Goal: Task Accomplishment & Management: Complete application form

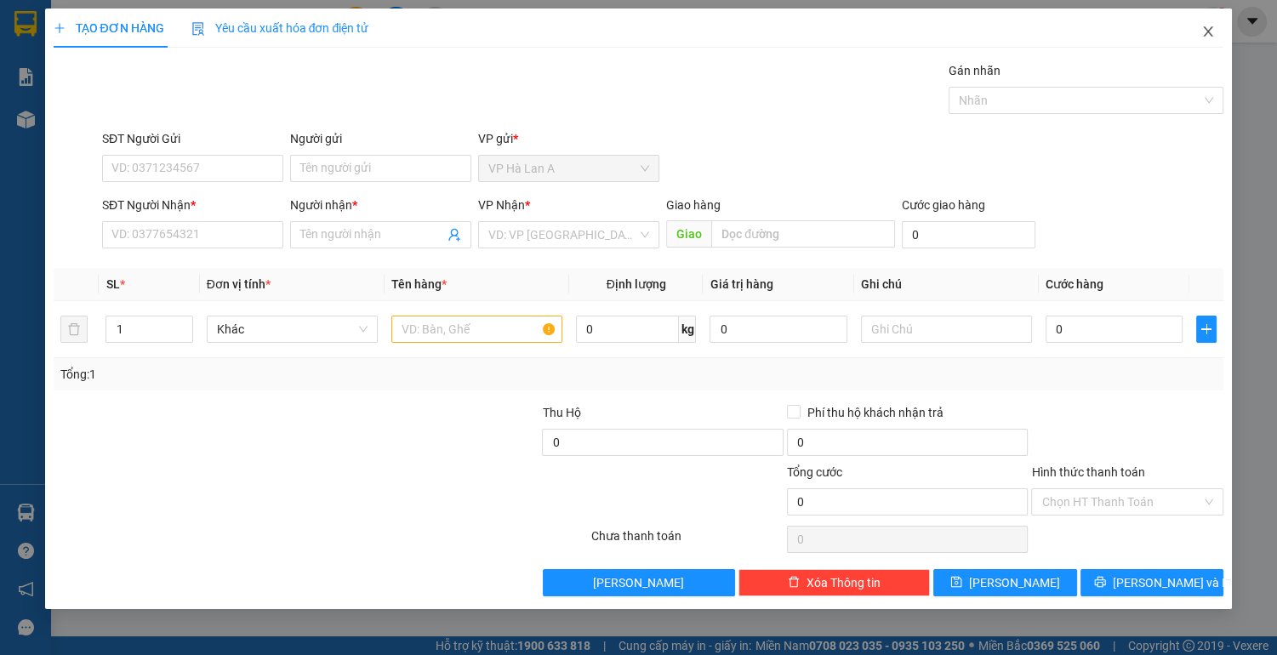
click at [1204, 30] on icon "close" at bounding box center [1207, 31] width 9 height 10
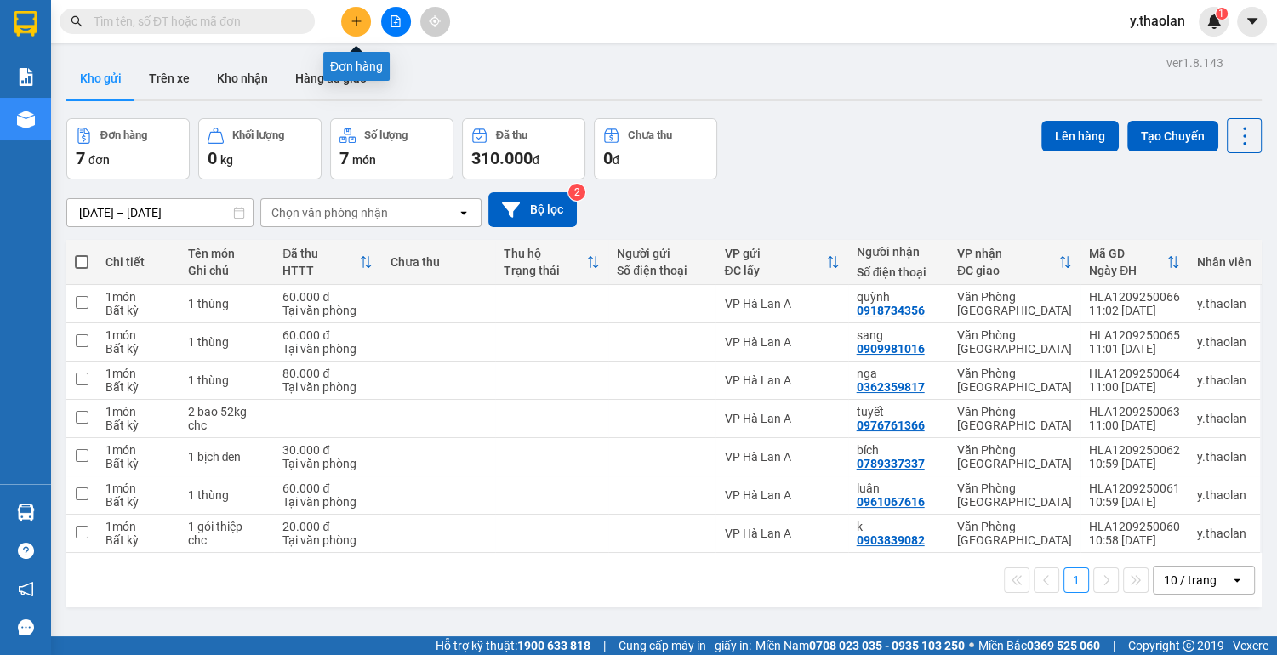
click at [358, 25] on icon "plus" at bounding box center [356, 21] width 12 height 12
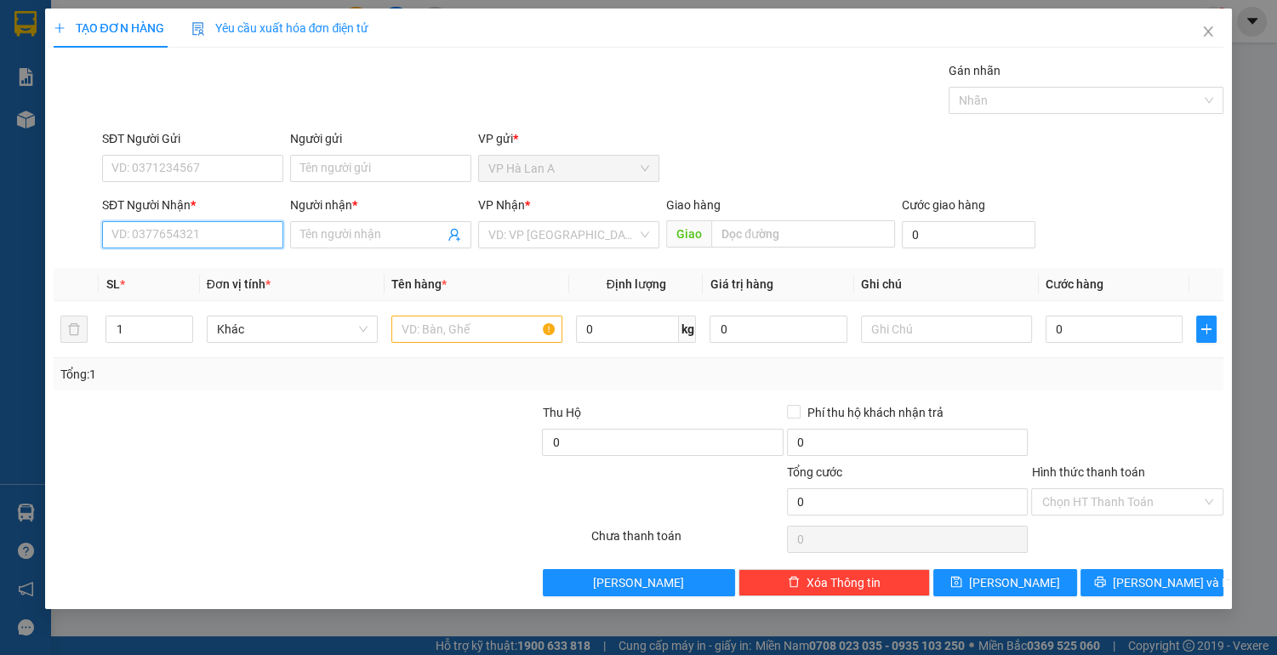
click at [182, 242] on input "SĐT Người Nhận *" at bounding box center [192, 234] width 181 height 27
type input "0395352545"
click at [341, 230] on input "Người nhận *" at bounding box center [372, 234] width 144 height 19
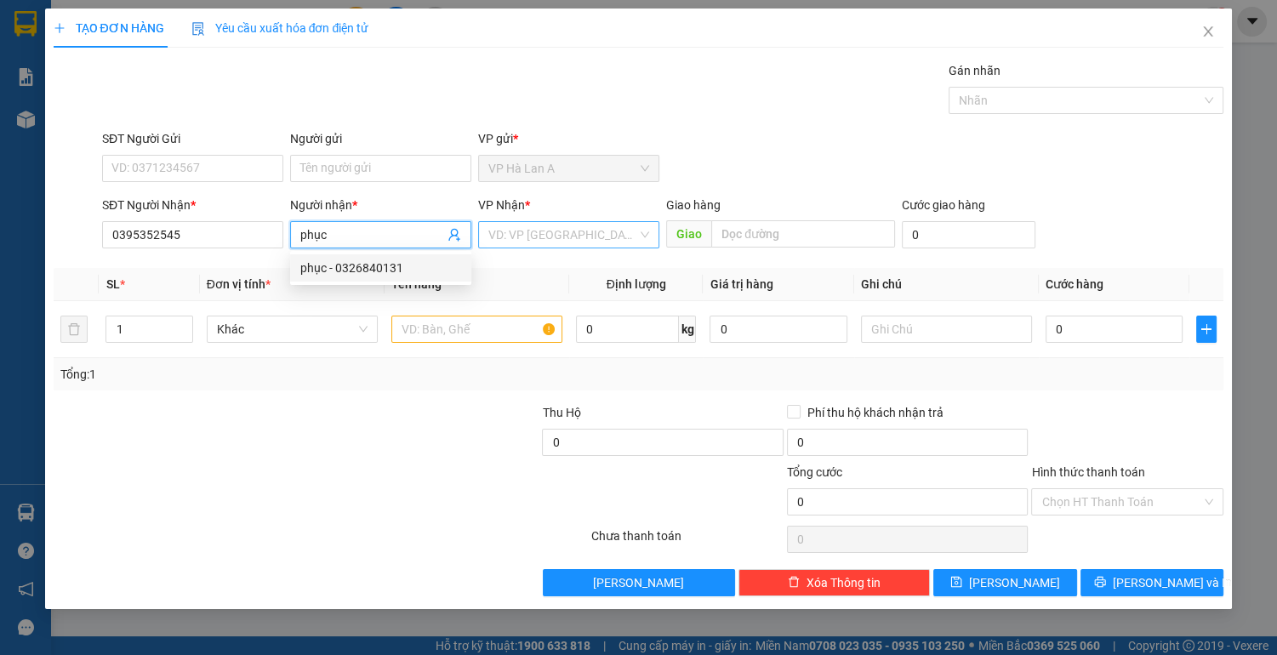
type input "phục"
click at [559, 234] on input "search" at bounding box center [562, 235] width 149 height 26
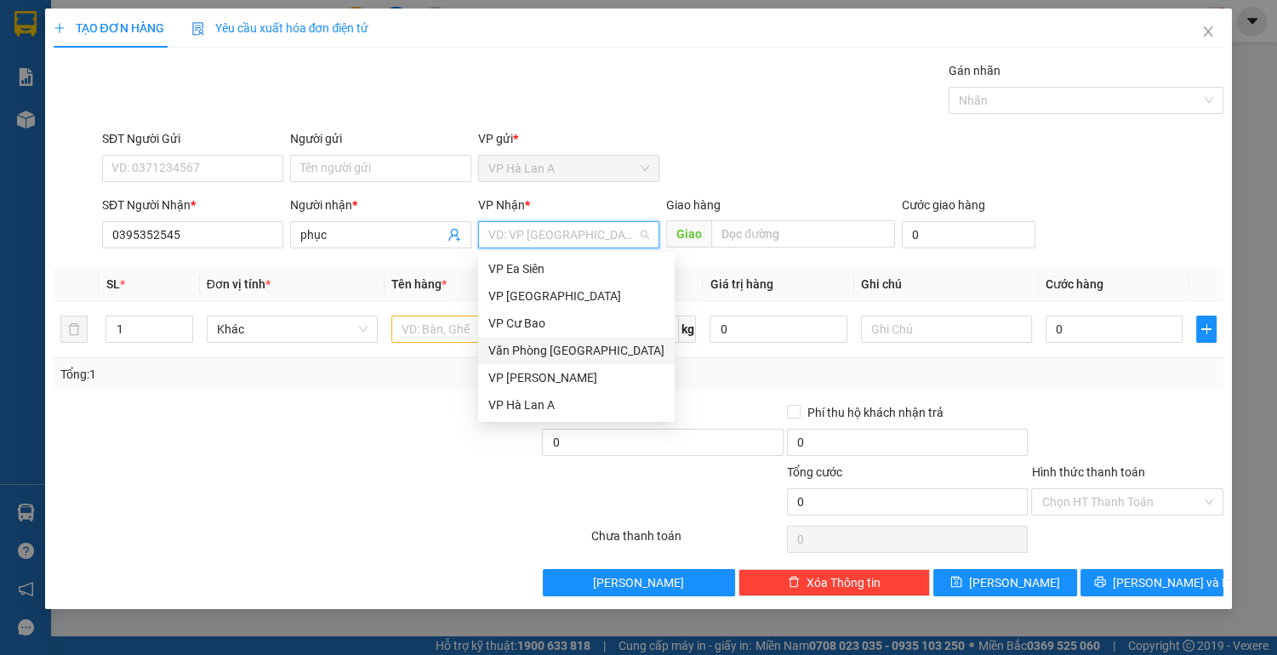
click at [619, 352] on div "Văn Phòng [GEOGRAPHIC_DATA]" at bounding box center [576, 350] width 176 height 19
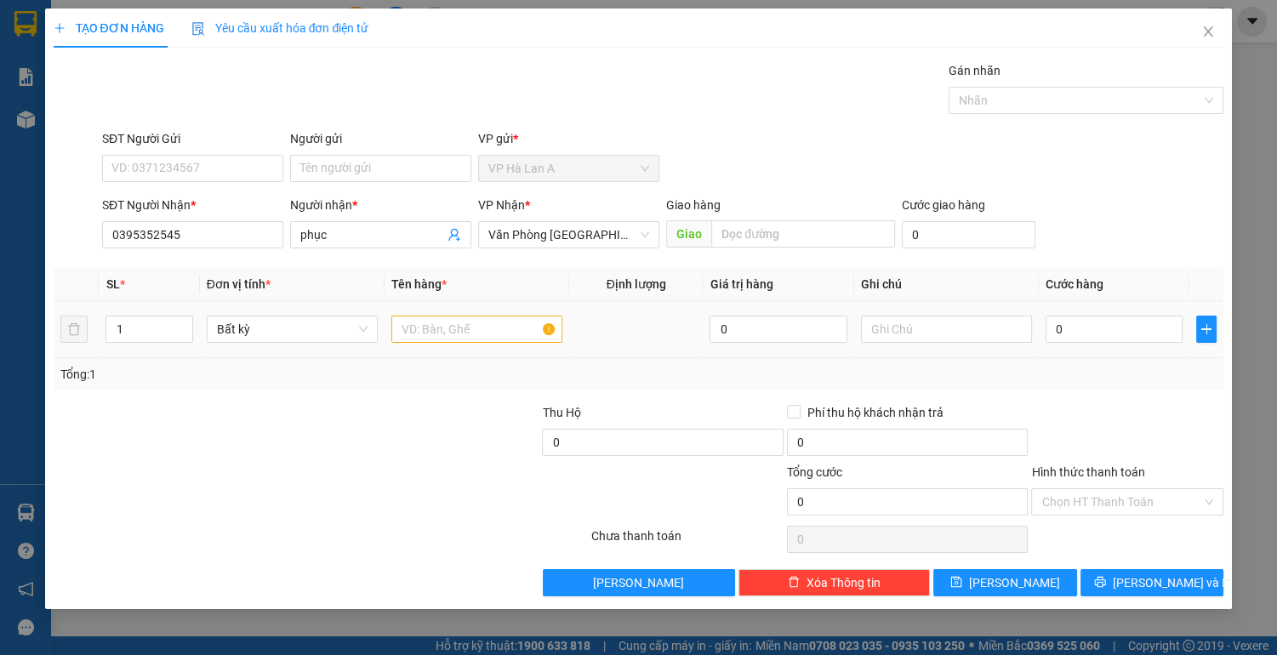
click at [389, 321] on td at bounding box center [476, 329] width 185 height 57
click at [412, 324] on input "text" at bounding box center [476, 329] width 171 height 27
type input "1 thùng"
click at [882, 330] on input "text" at bounding box center [946, 329] width 171 height 27
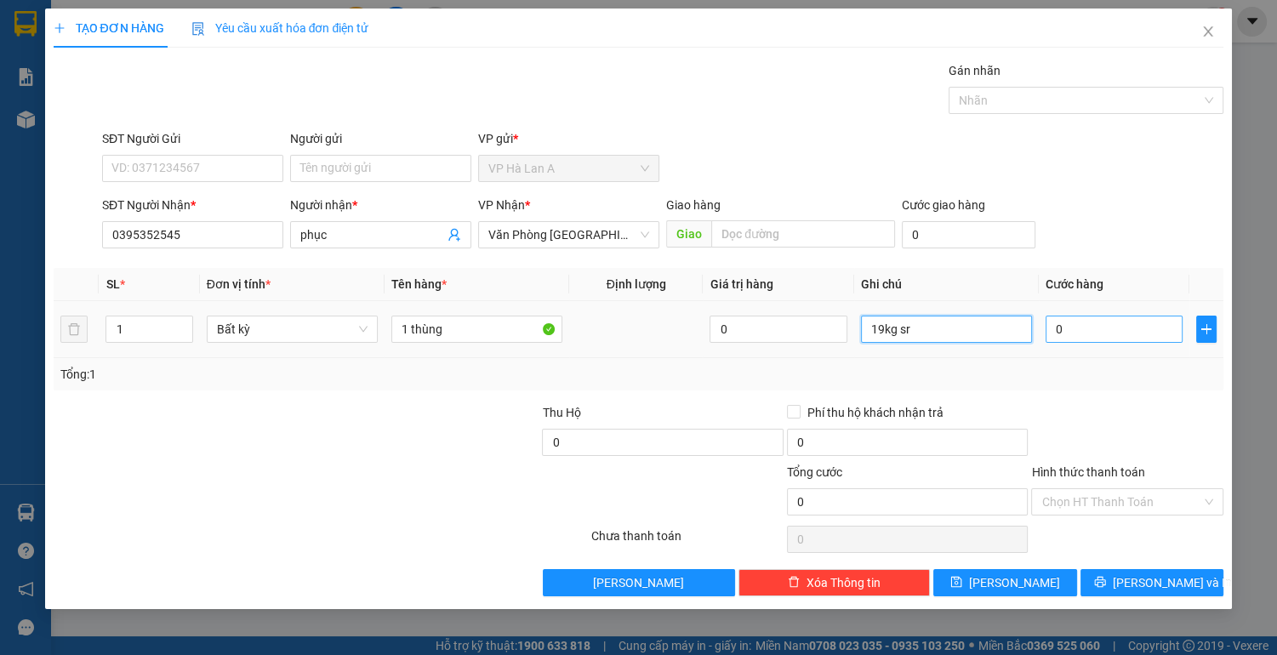
type input "19kg sr"
click at [1066, 324] on input "0" at bounding box center [1114, 329] width 138 height 27
type input "5"
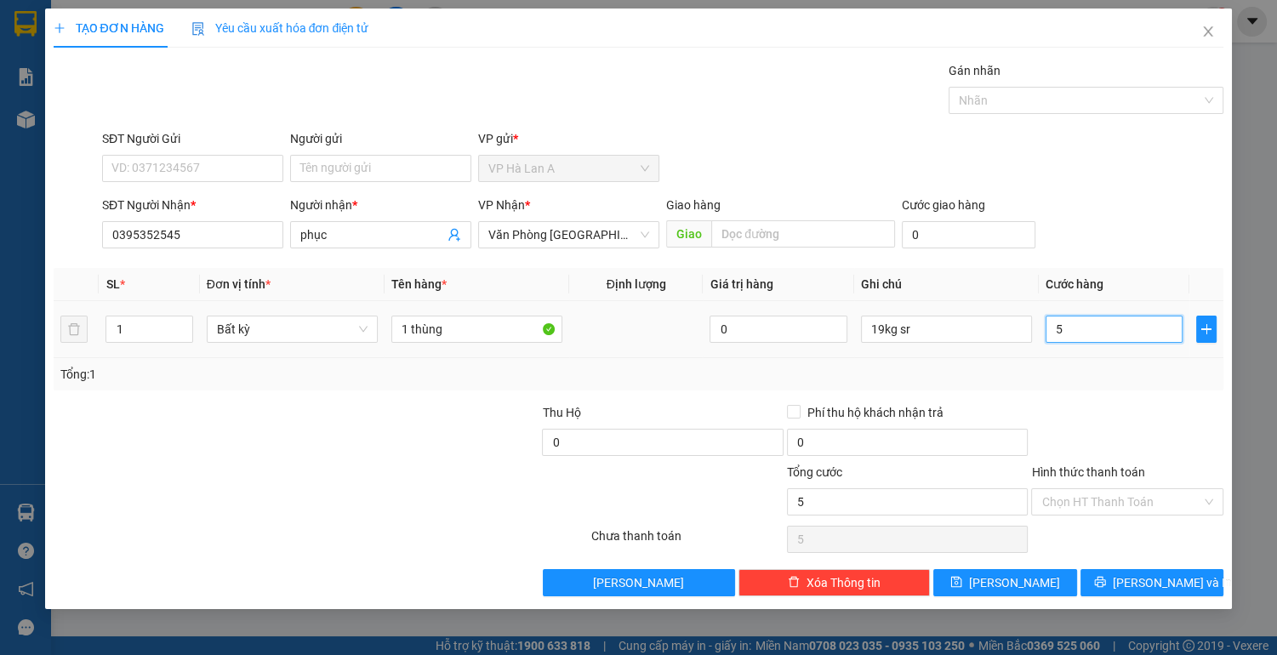
type input "50"
type input "50.000"
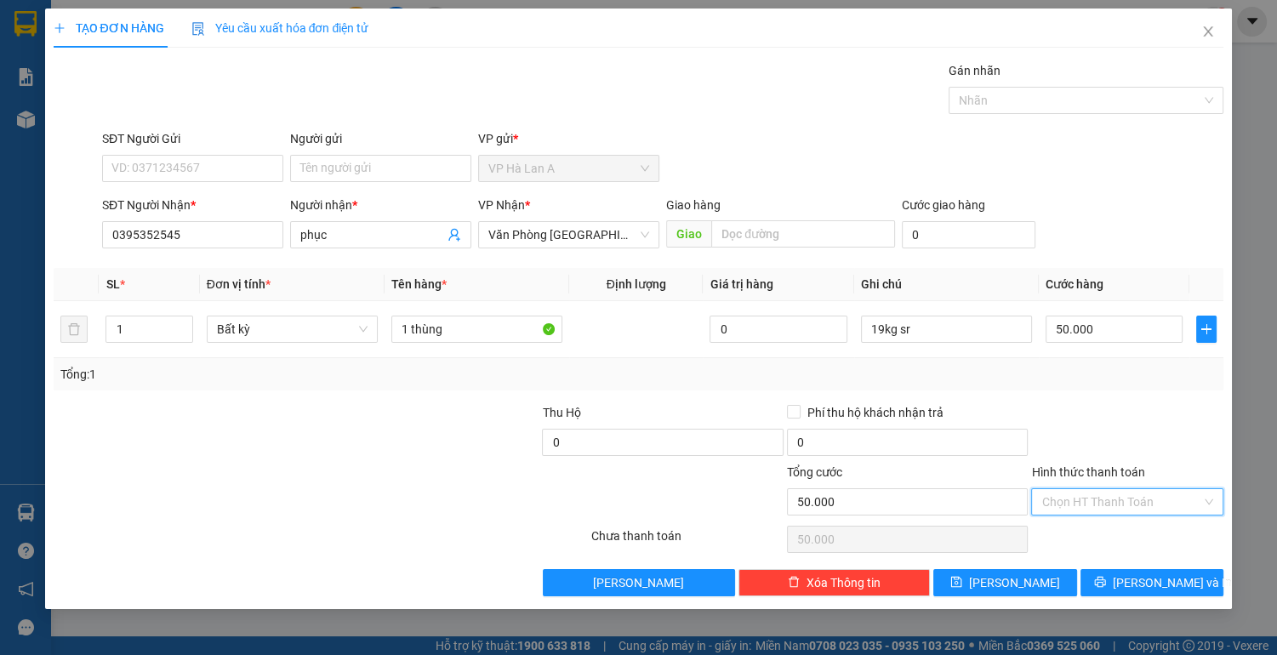
click at [1076, 505] on input "Hình thức thanh toán" at bounding box center [1121, 502] width 160 height 26
drag, startPoint x: 1078, startPoint y: 532, endPoint x: 1058, endPoint y: 555, distance: 30.8
click at [1076, 534] on div "Tại văn phòng" at bounding box center [1127, 534] width 172 height 19
type input "0"
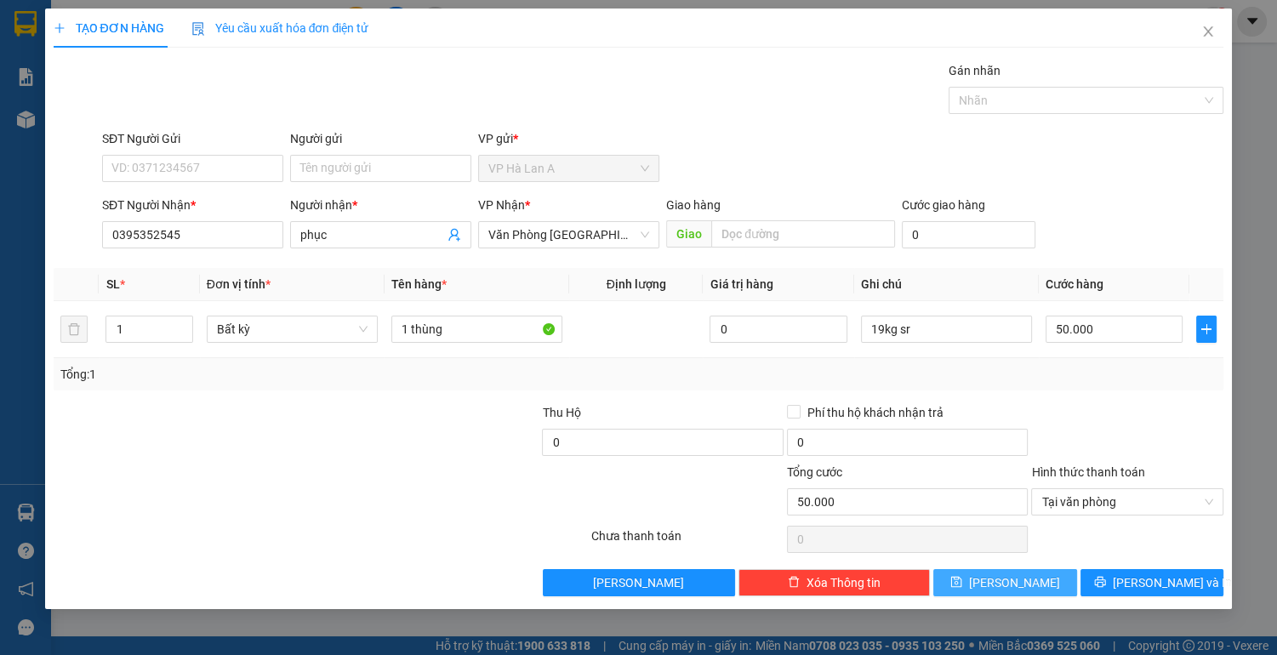
click at [1028, 579] on button "[PERSON_NAME]" at bounding box center [1004, 582] width 143 height 27
type input "0"
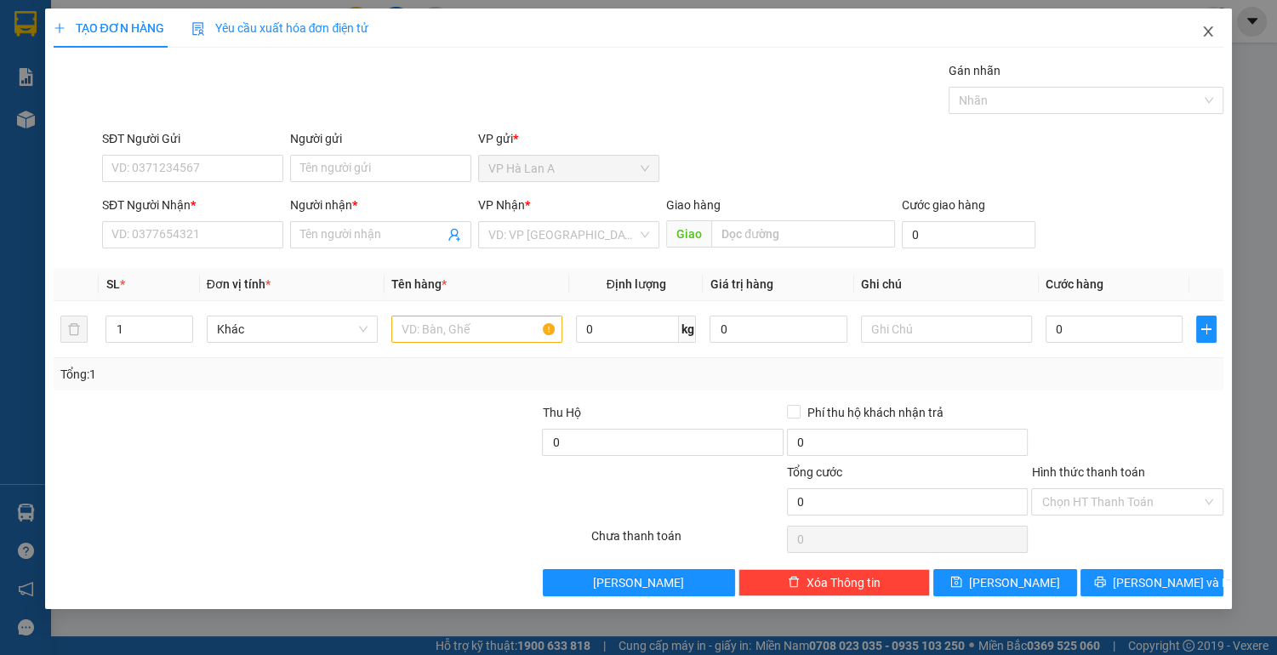
click at [1205, 31] on icon "close" at bounding box center [1207, 31] width 9 height 10
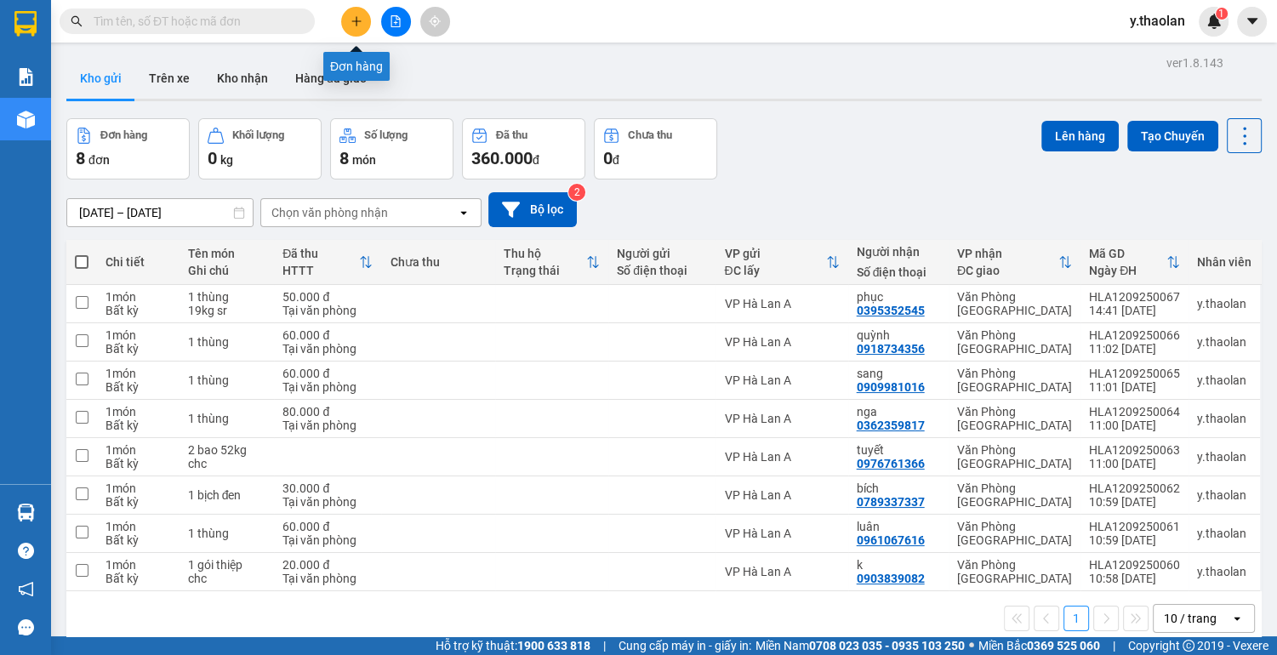
click at [359, 22] on icon "plus" at bounding box center [356, 21] width 12 height 12
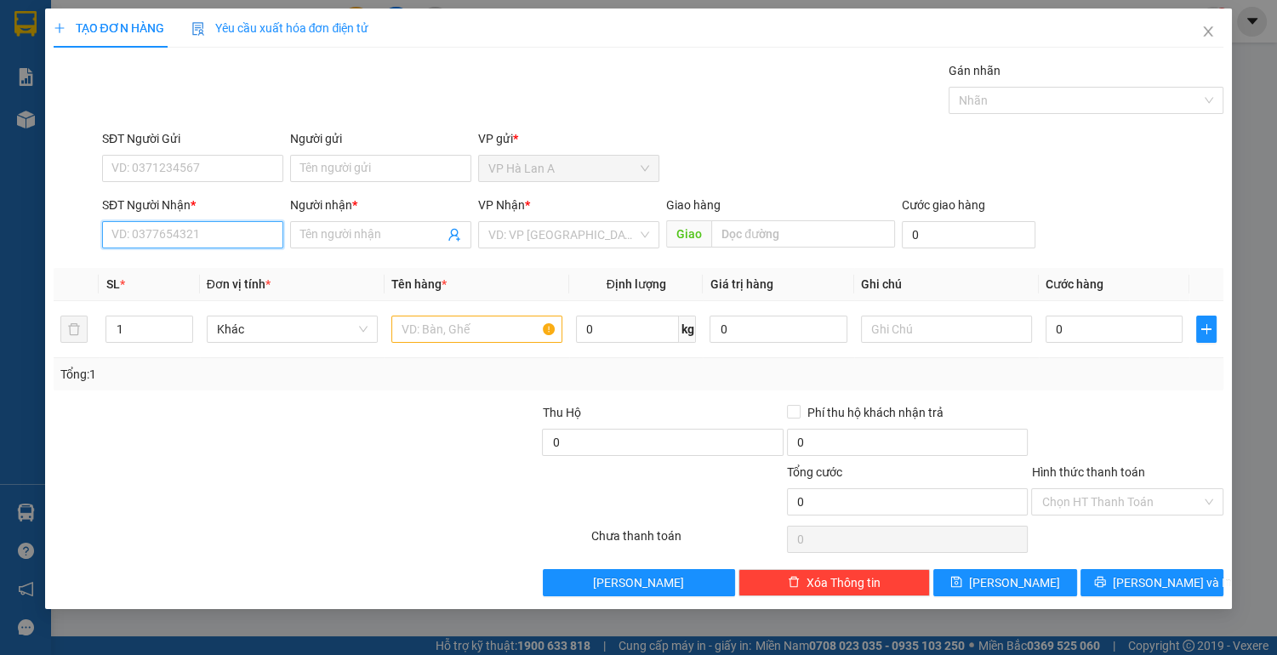
click at [170, 243] on input "SĐT Người Nhận *" at bounding box center [192, 234] width 181 height 27
click at [212, 271] on div "0867074147 - dung" at bounding box center [192, 268] width 161 height 19
type input "0867074147"
type input "dung"
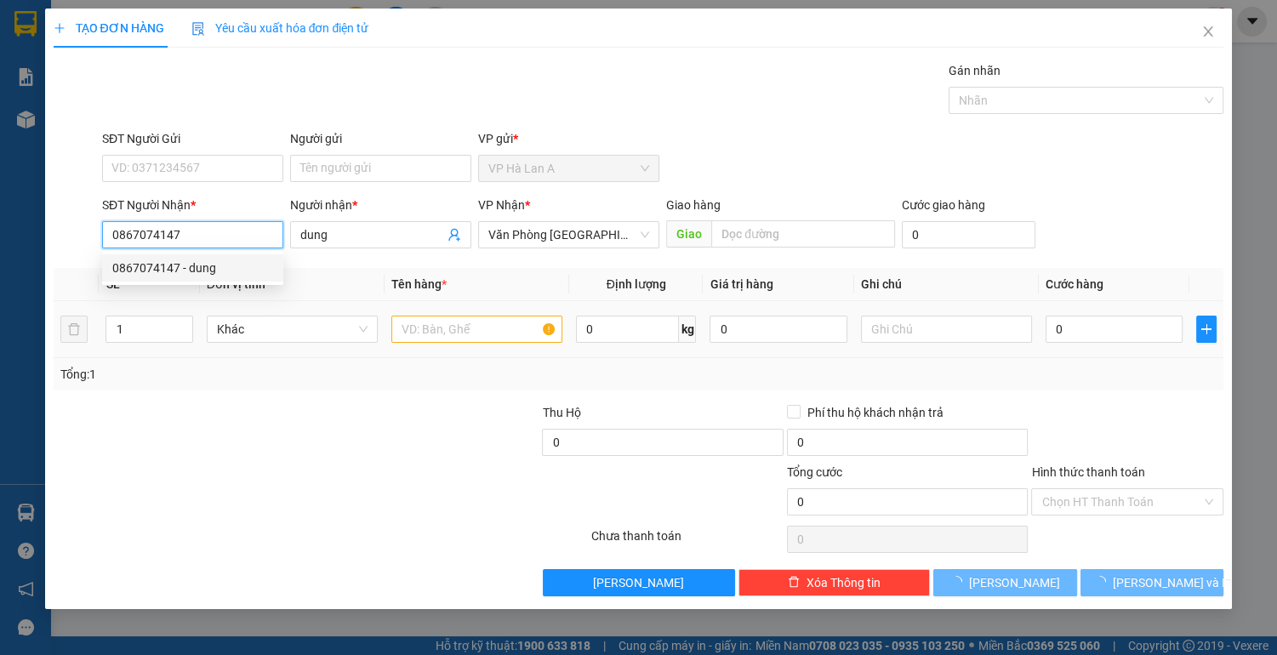
type input "0867074147"
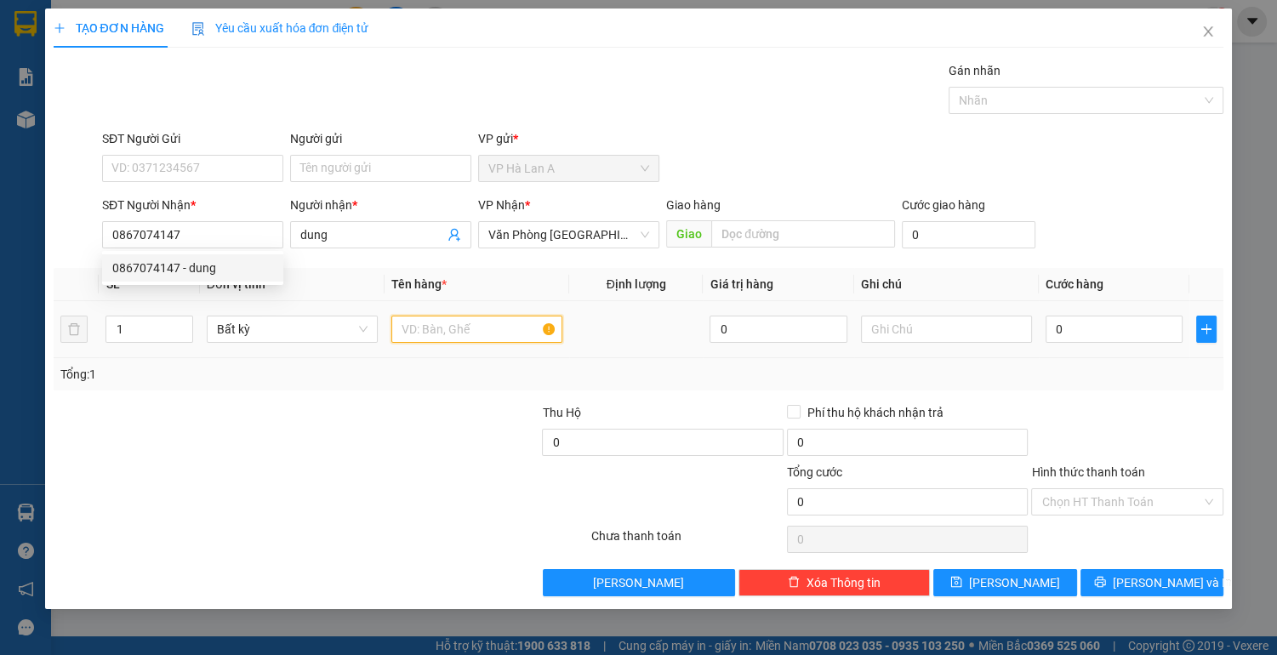
click at [495, 321] on input "text" at bounding box center [476, 329] width 171 height 27
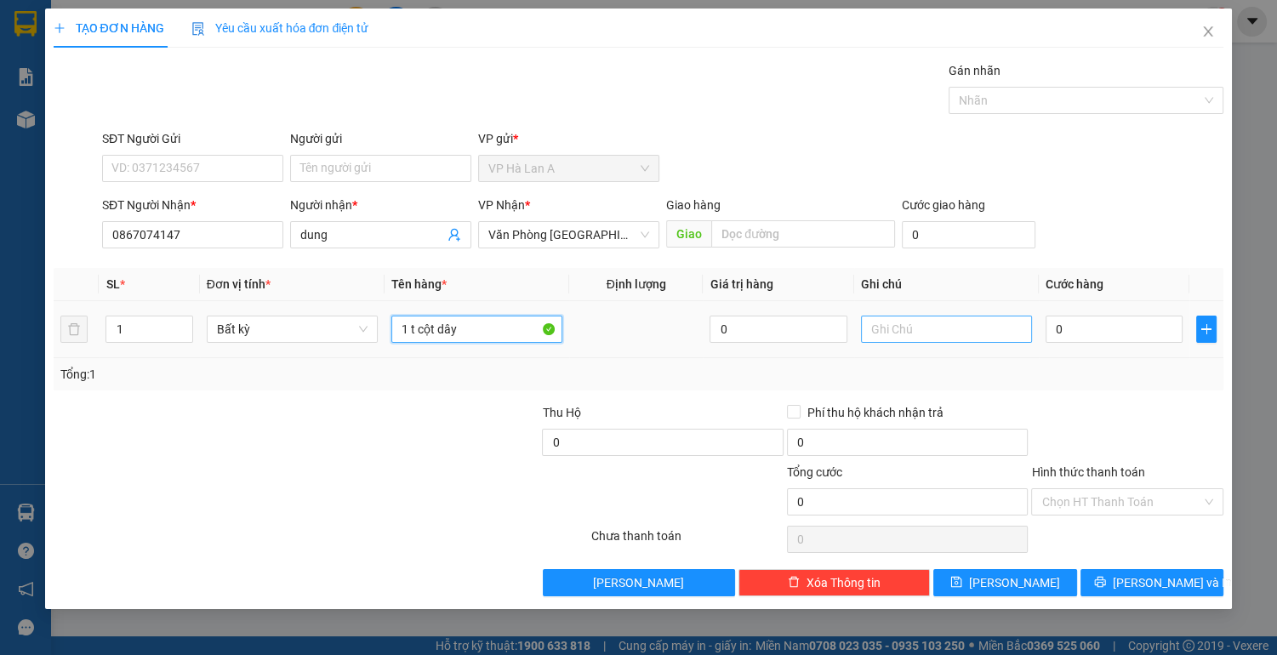
type input "1 t cột dây"
click at [918, 328] on input "text" at bounding box center [946, 329] width 171 height 27
type input "13kg sr"
click at [1082, 338] on input "0" at bounding box center [1114, 329] width 138 height 27
type input "4"
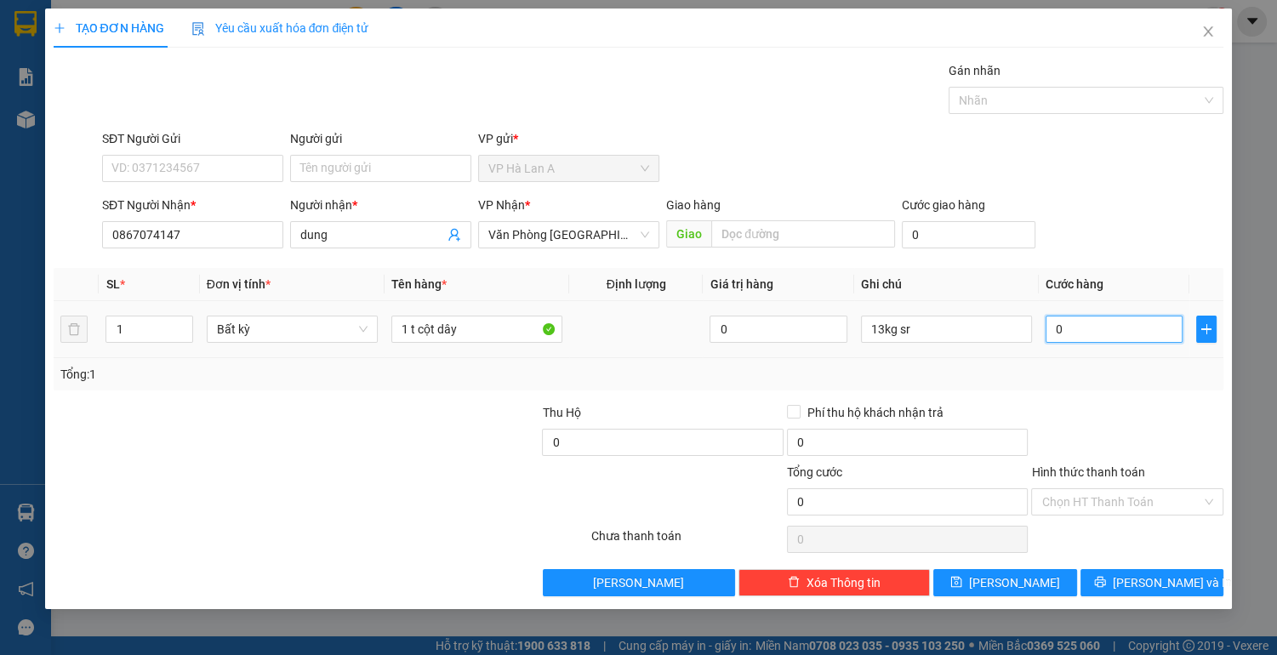
type input "4"
type input "40"
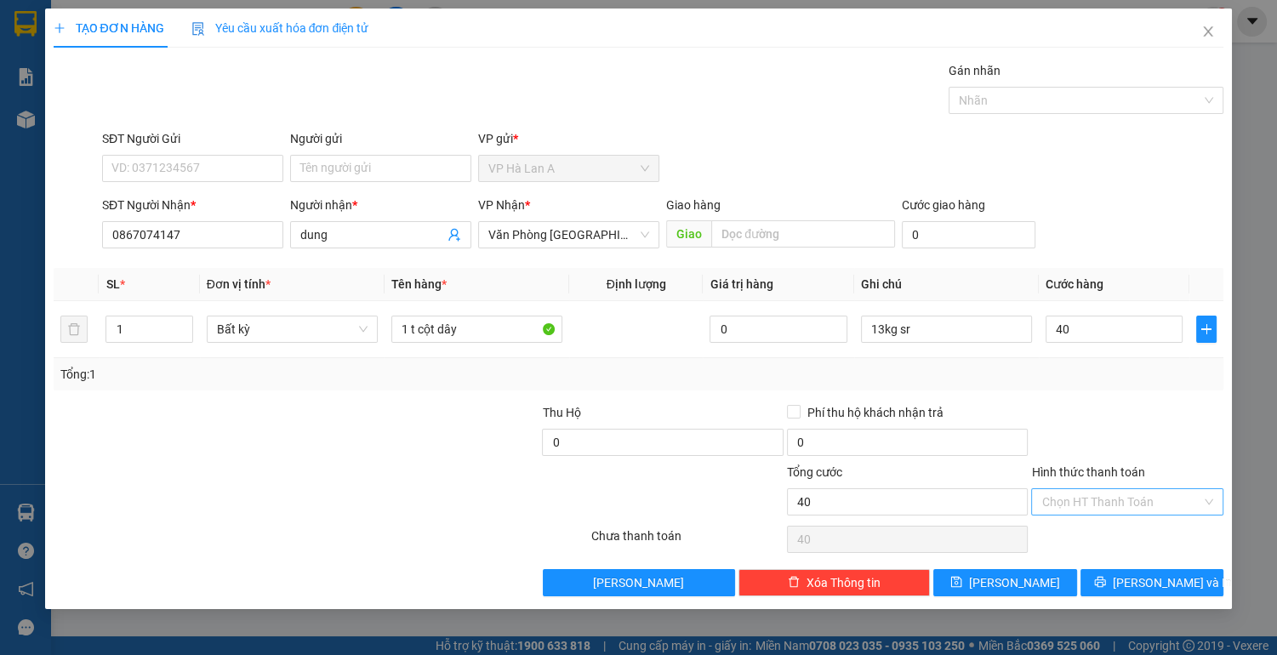
type input "40.000"
click at [1078, 492] on input "Hình thức thanh toán" at bounding box center [1121, 502] width 160 height 26
click at [1074, 543] on div "Tại văn phòng" at bounding box center [1127, 533] width 192 height 27
type input "0"
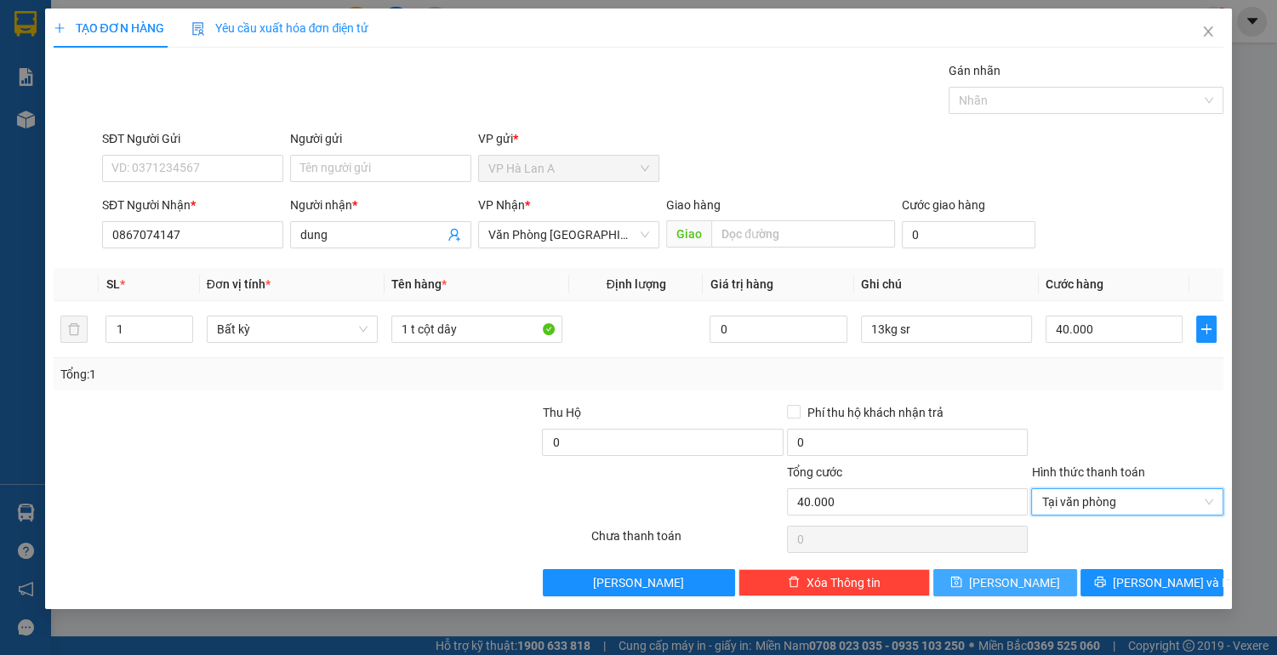
click at [1015, 583] on span "[PERSON_NAME]" at bounding box center [1014, 582] width 91 height 19
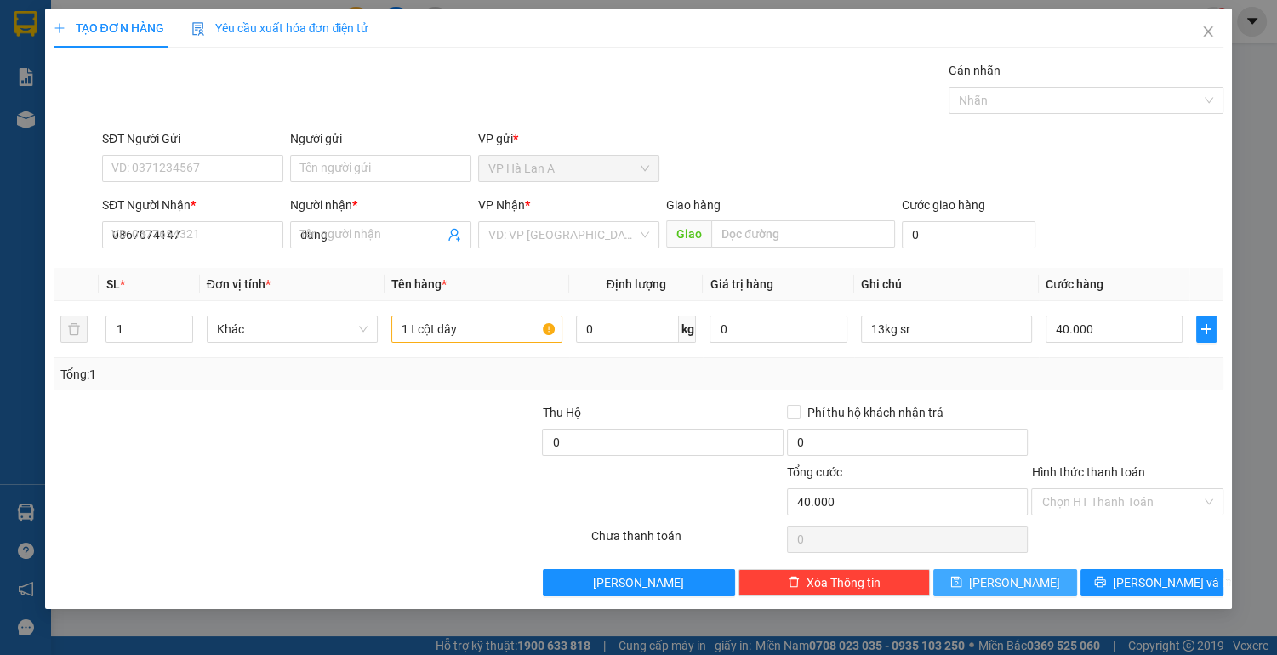
type input "0"
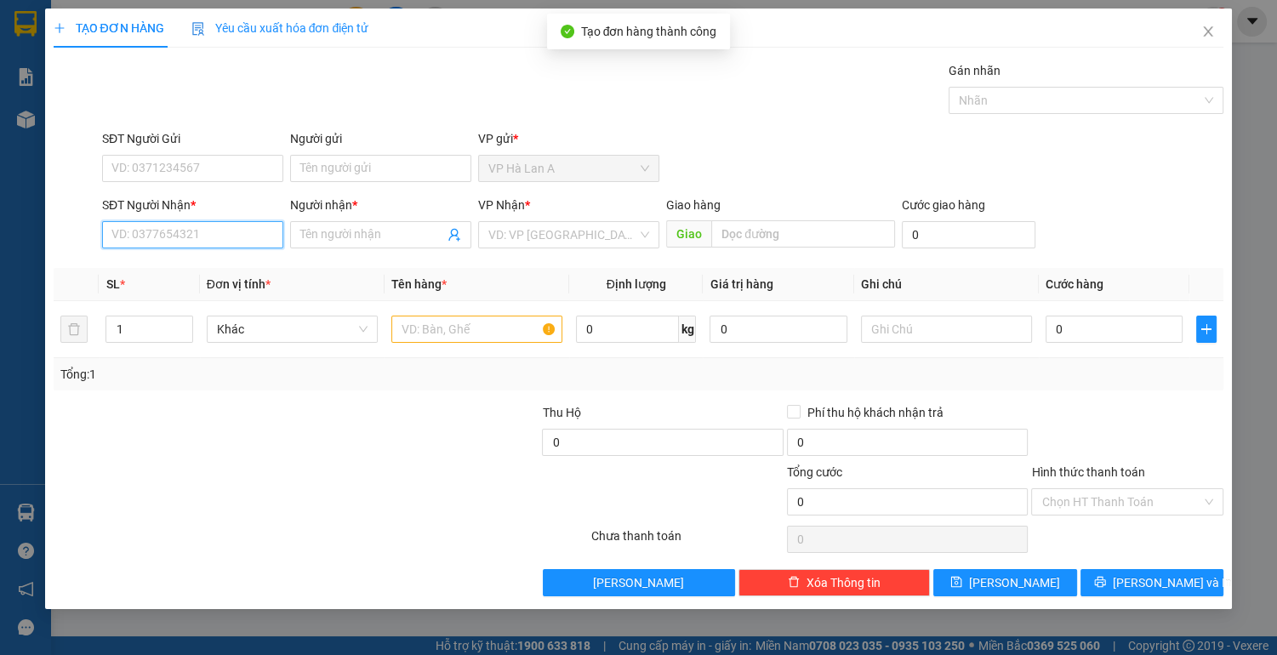
click at [211, 230] on input "SĐT Người Nhận *" at bounding box center [192, 234] width 181 height 27
click at [222, 263] on div "0986965785 - hùng" at bounding box center [192, 268] width 161 height 19
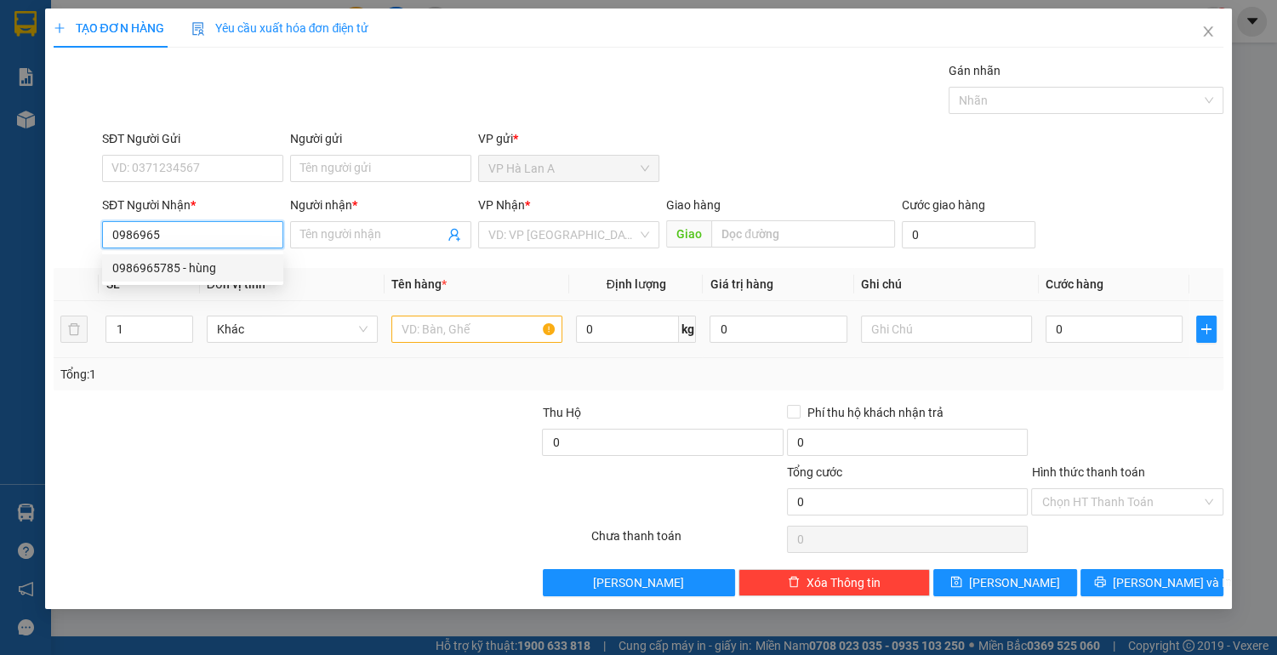
type input "0986965785"
type input "hùng"
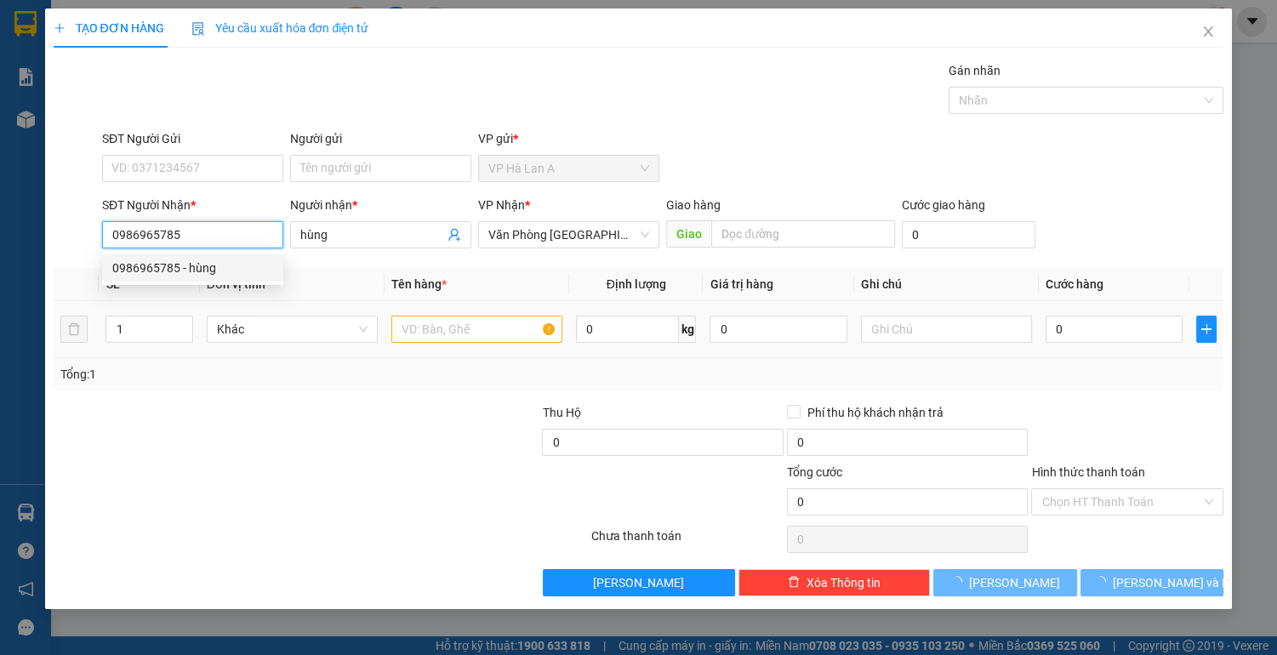
type input "0986965785"
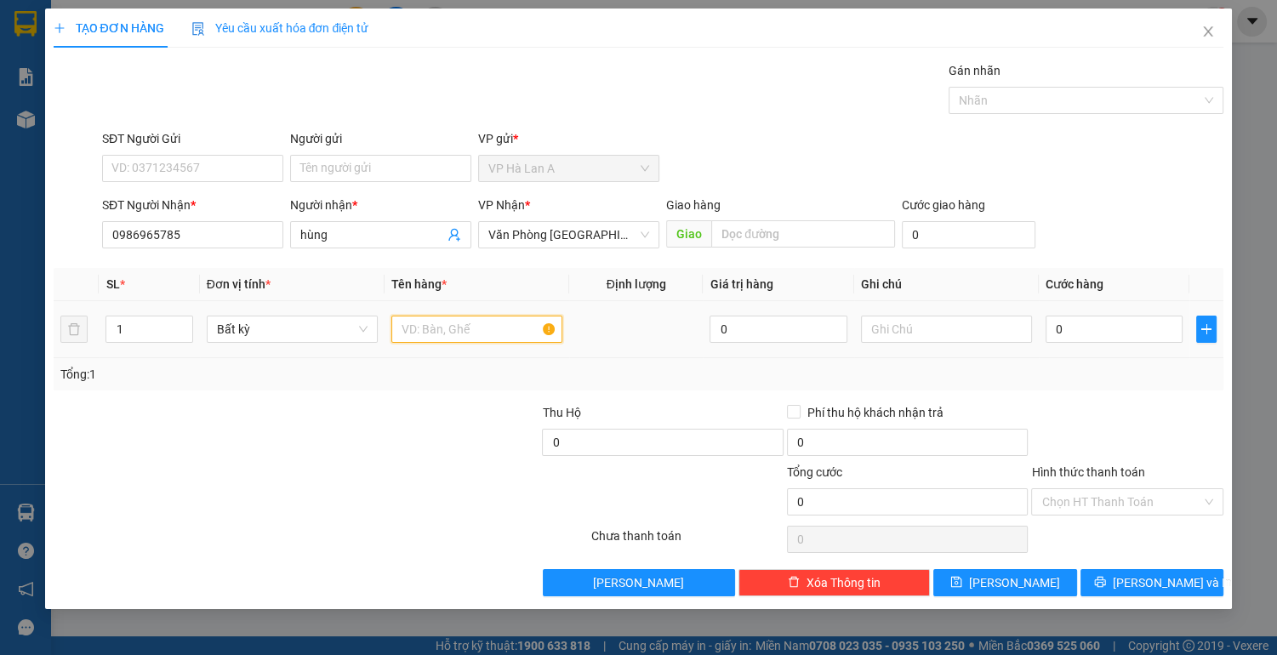
click at [490, 327] on input "text" at bounding box center [476, 329] width 171 height 27
type input "1 t"
click at [850, 330] on td "0" at bounding box center [777, 329] width 151 height 57
click at [891, 327] on input "text" at bounding box center [946, 329] width 171 height 27
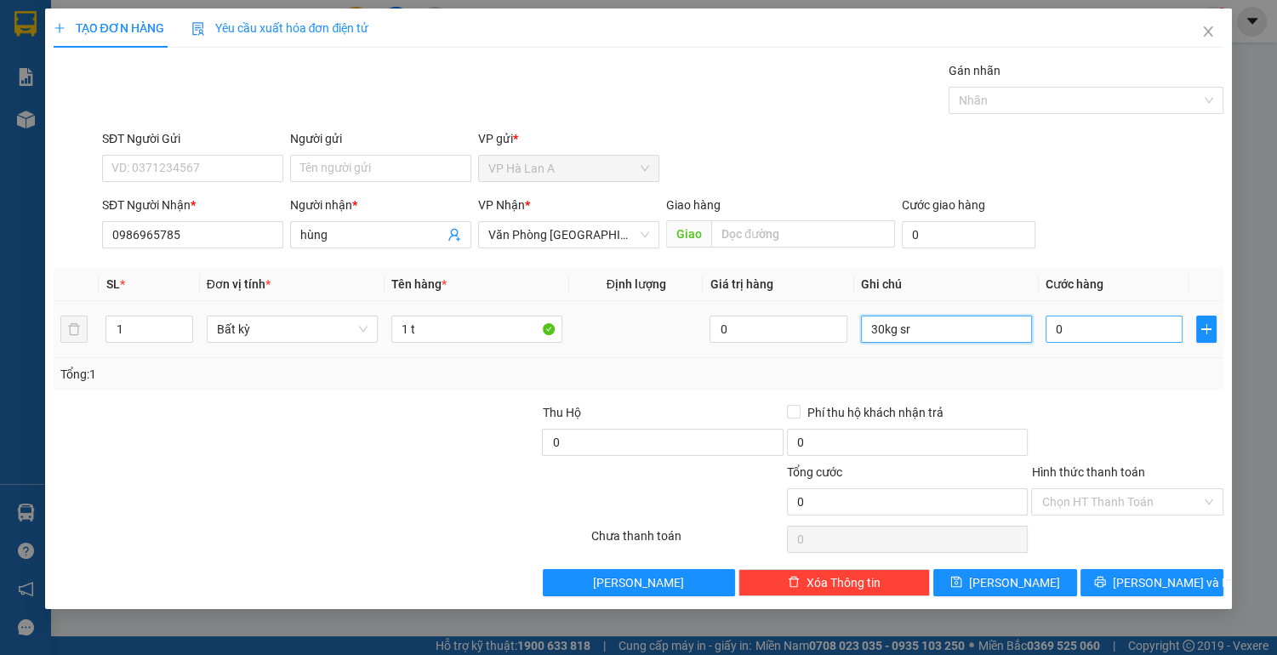
type input "30kg sr"
click at [1089, 340] on input "0" at bounding box center [1114, 329] width 138 height 27
type input "9"
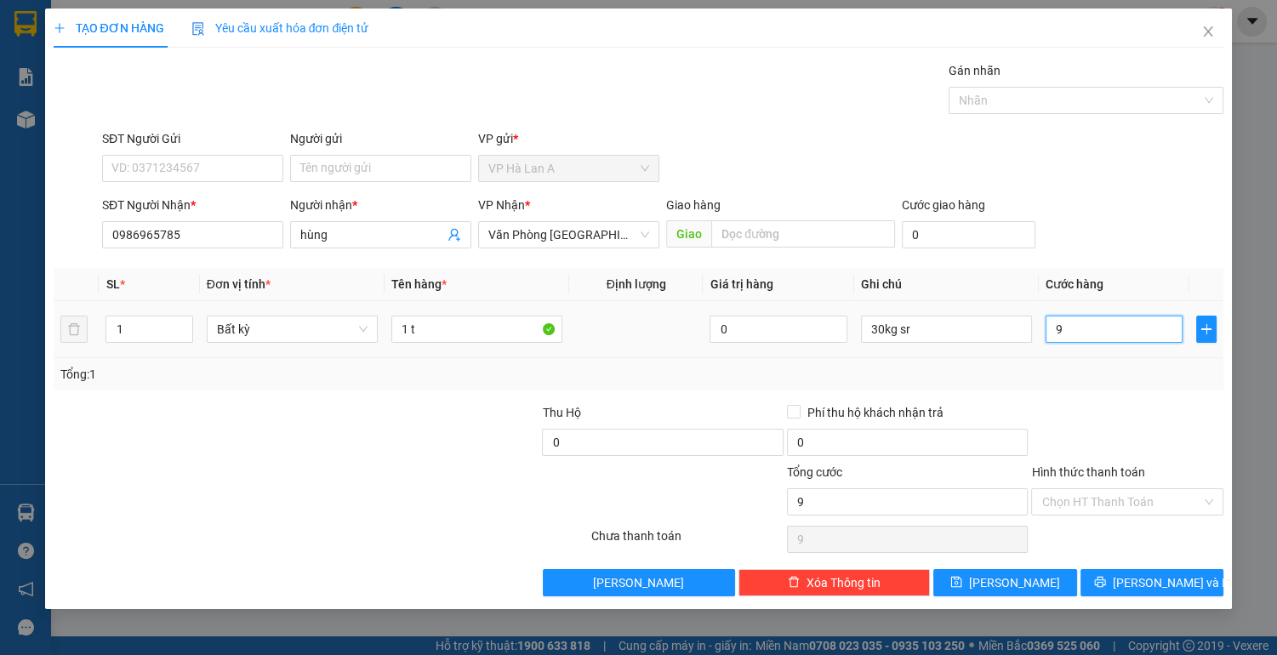
type input "90"
type input "90.000"
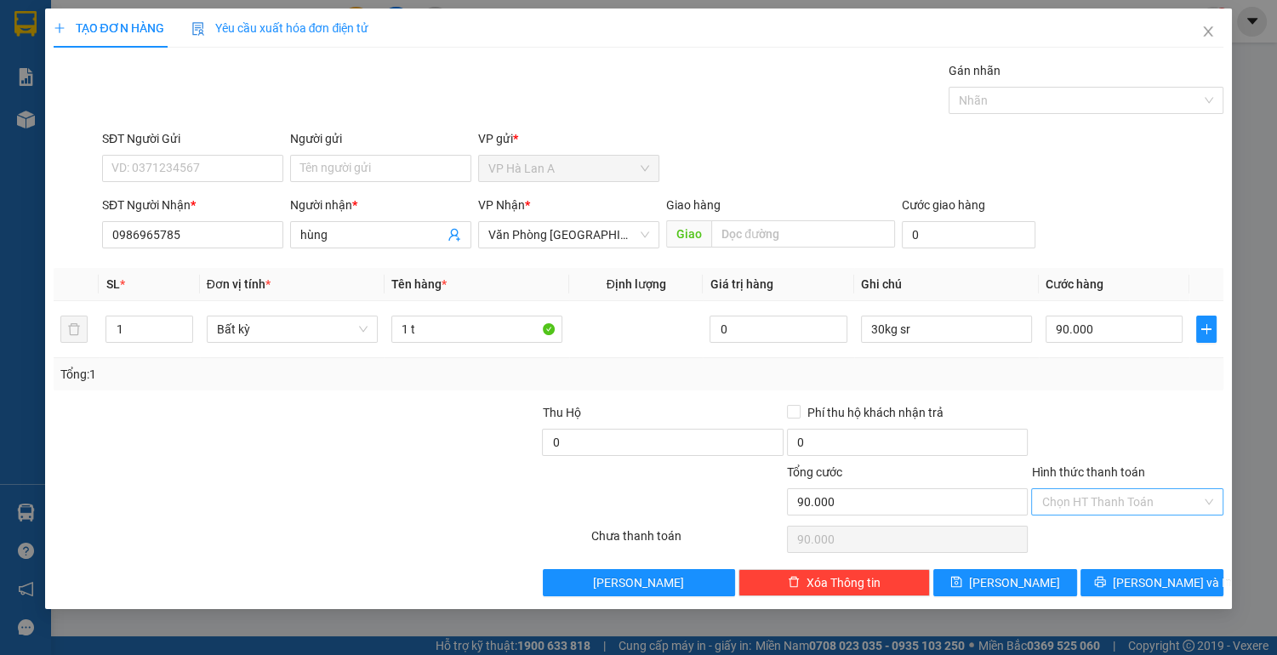
click at [1072, 492] on input "Hình thức thanh toán" at bounding box center [1121, 502] width 160 height 26
click at [1088, 544] on div "Tại văn phòng" at bounding box center [1127, 533] width 192 height 27
type input "0"
click at [1019, 581] on span "[PERSON_NAME]" at bounding box center [1014, 582] width 91 height 19
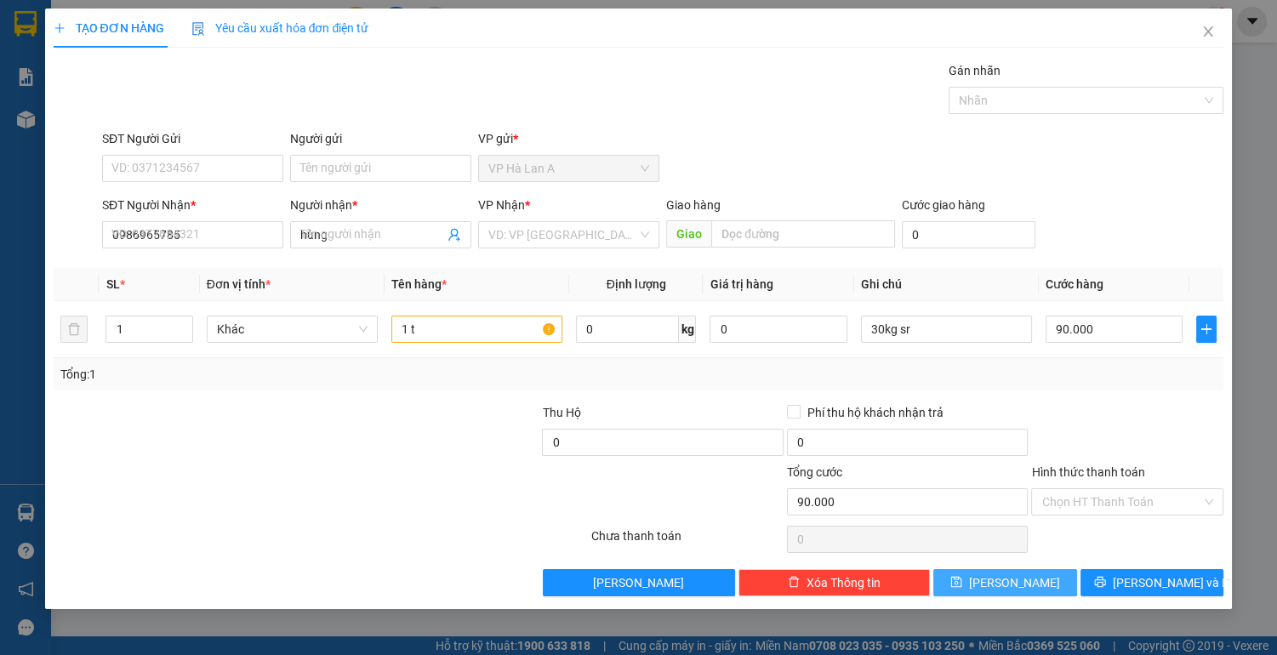
type input "0"
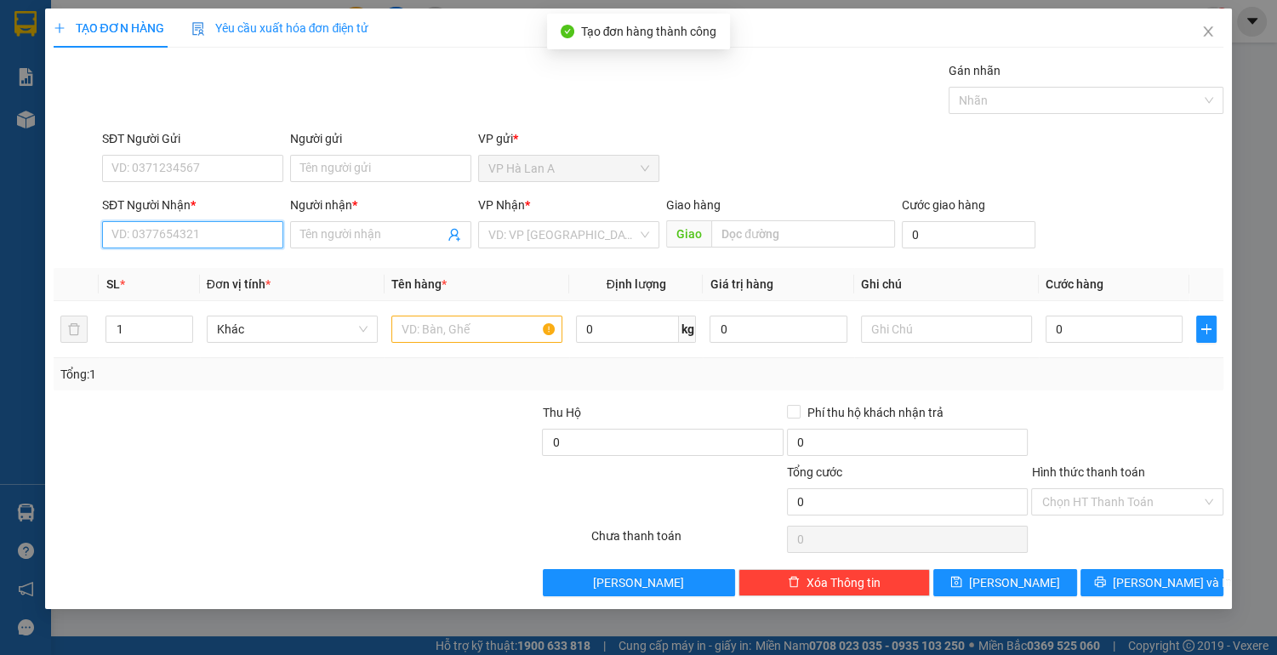
click at [253, 234] on input "SĐT Người Nhận *" at bounding box center [192, 234] width 181 height 27
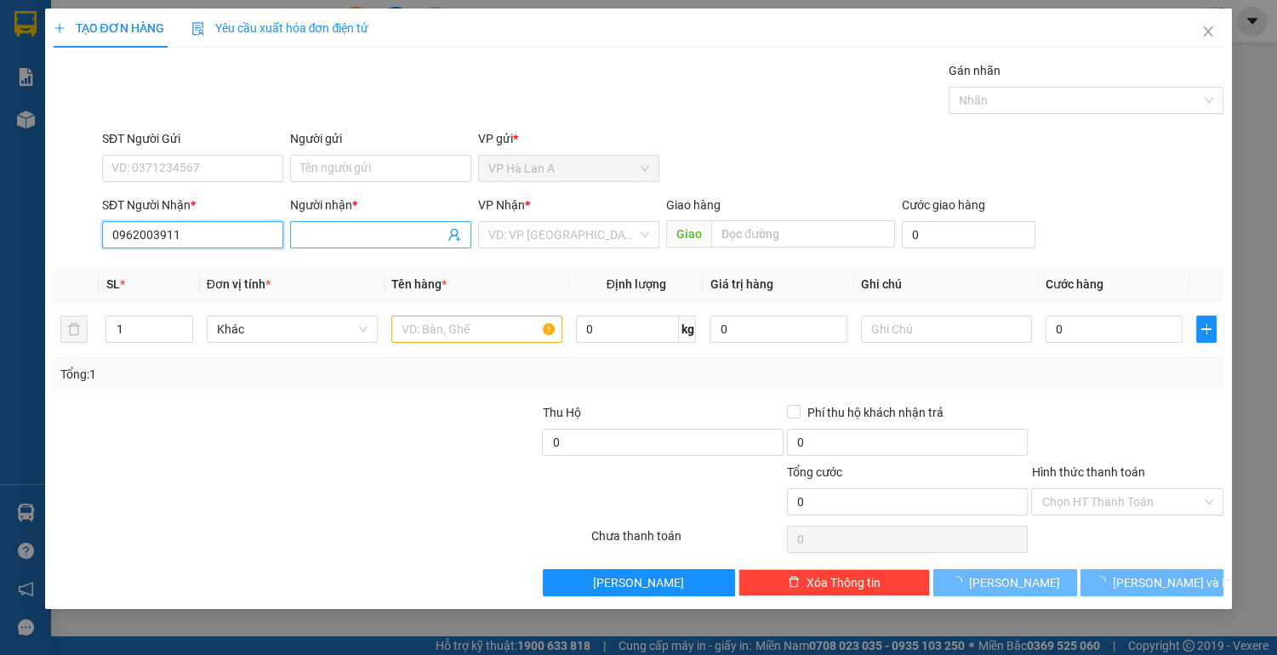
type input "0962003911"
click at [349, 237] on input "Người nhận *" at bounding box center [372, 234] width 144 height 19
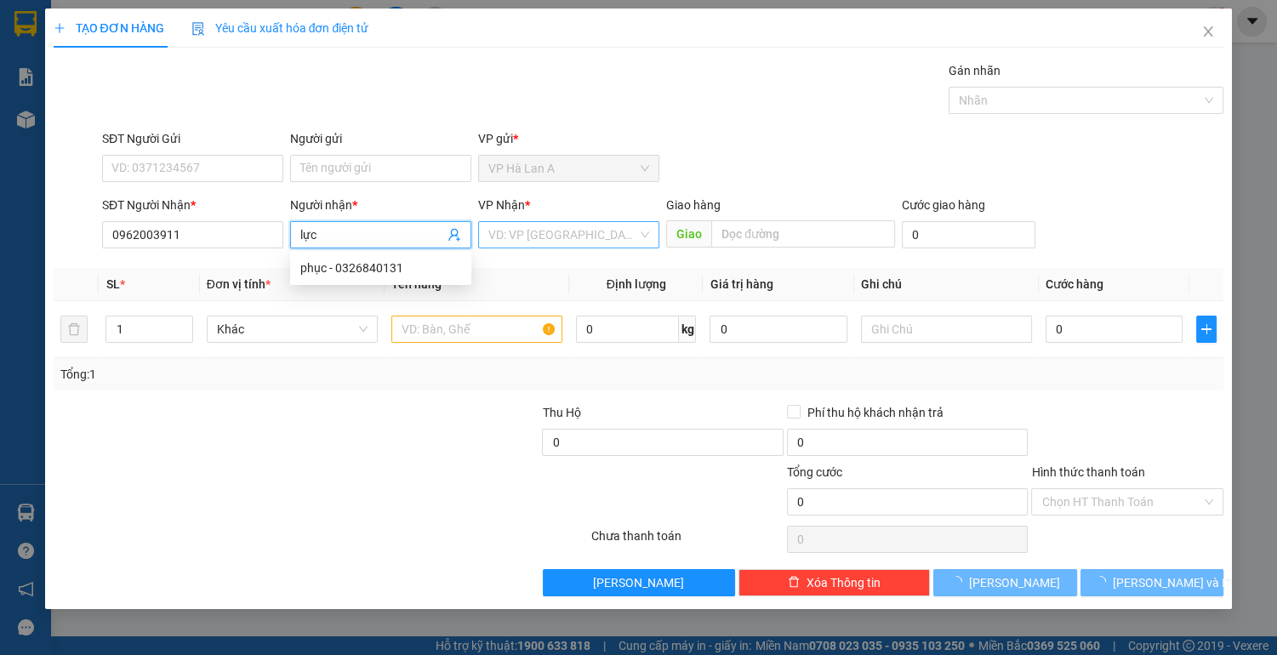
type input "lực"
click at [551, 239] on input "search" at bounding box center [562, 235] width 149 height 26
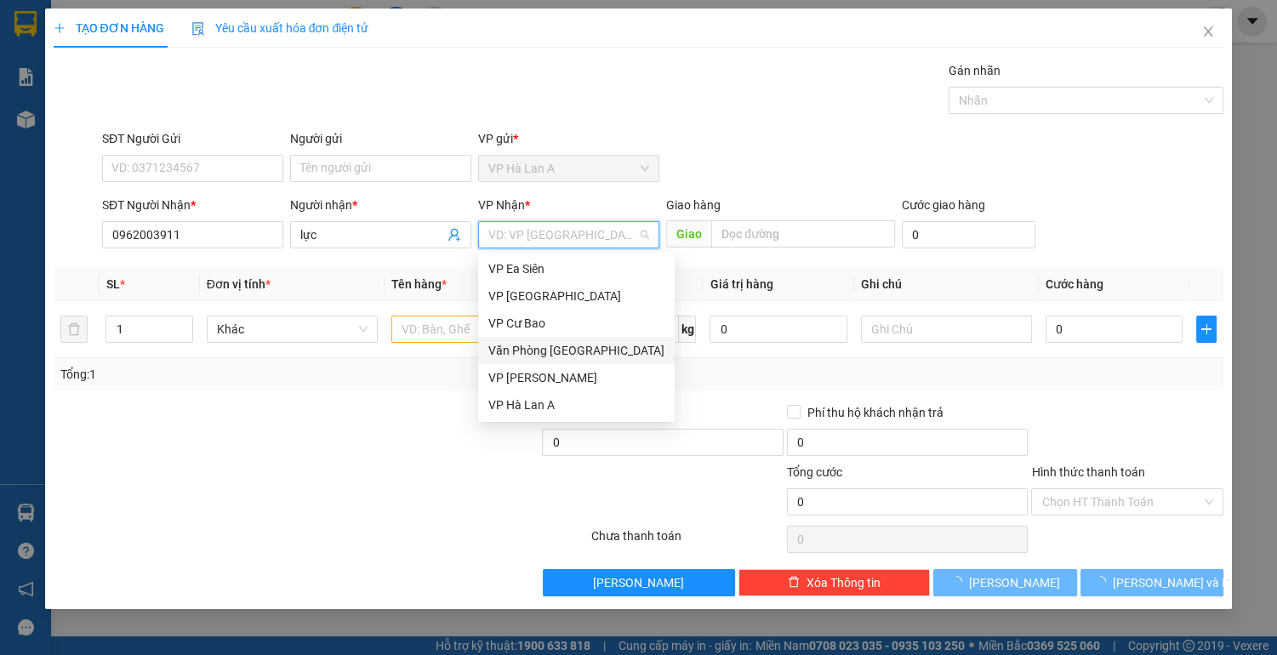
click at [577, 356] on div "Văn Phòng [GEOGRAPHIC_DATA]" at bounding box center [576, 350] width 176 height 19
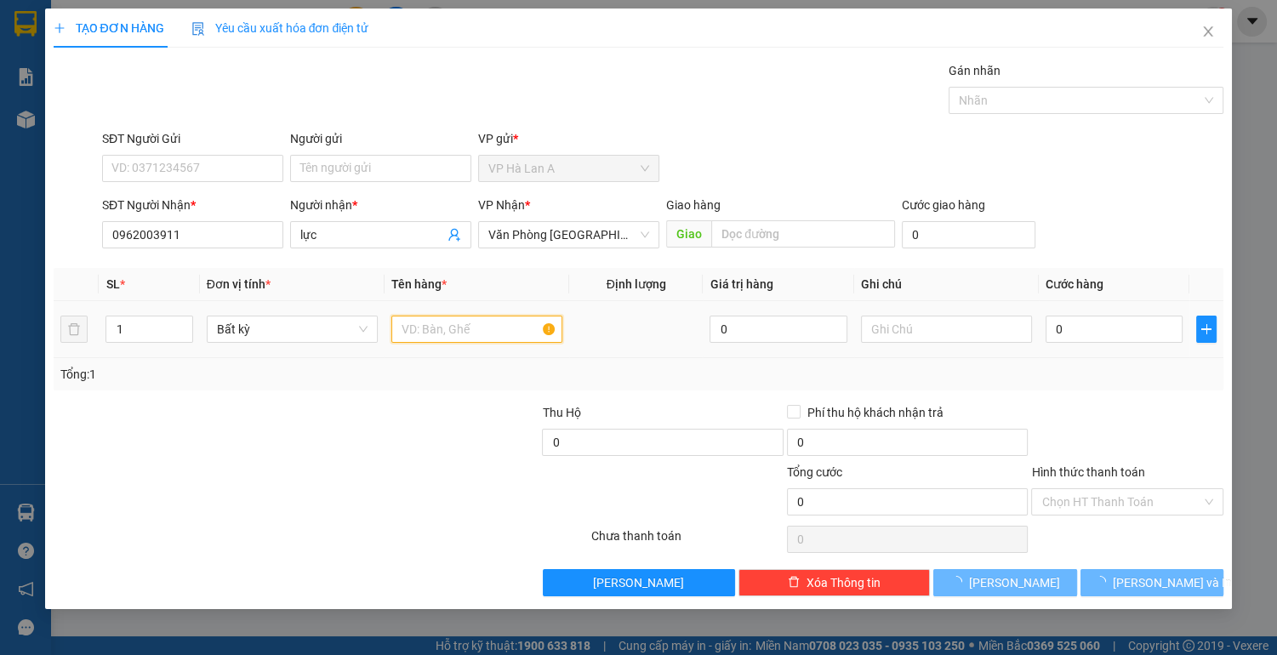
click at [424, 323] on input "text" at bounding box center [476, 329] width 171 height 27
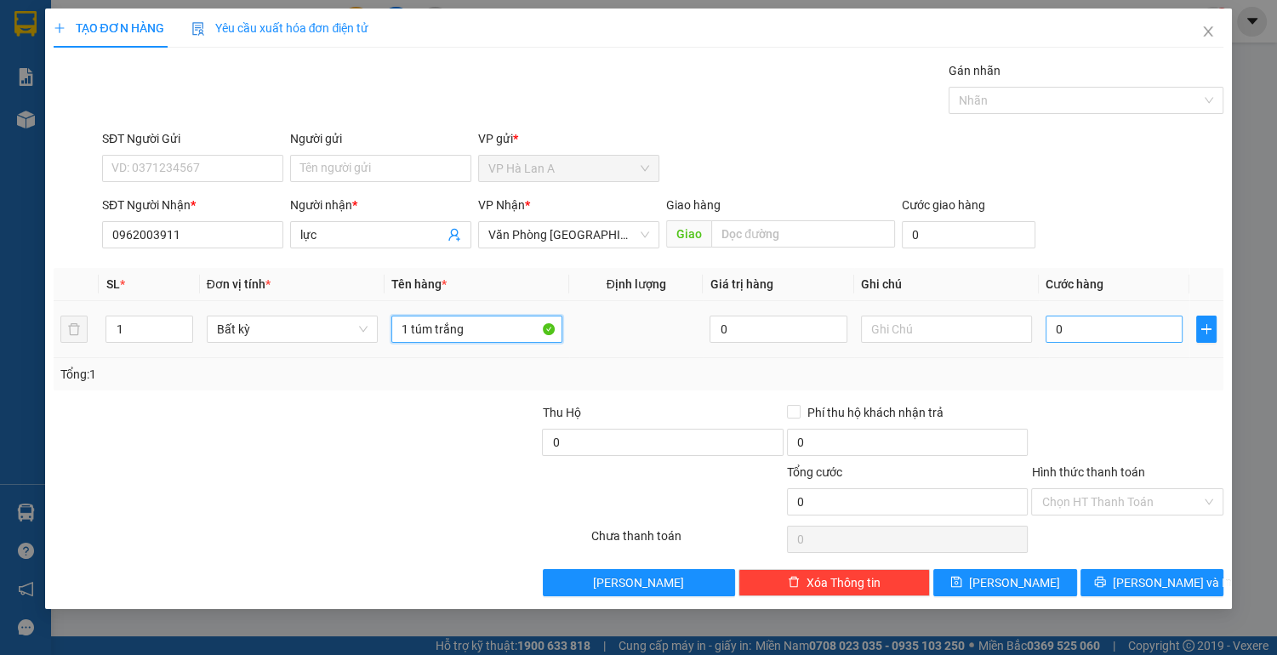
type input "1 túm trắng"
click at [1083, 326] on input "0" at bounding box center [1114, 329] width 138 height 27
type input "4"
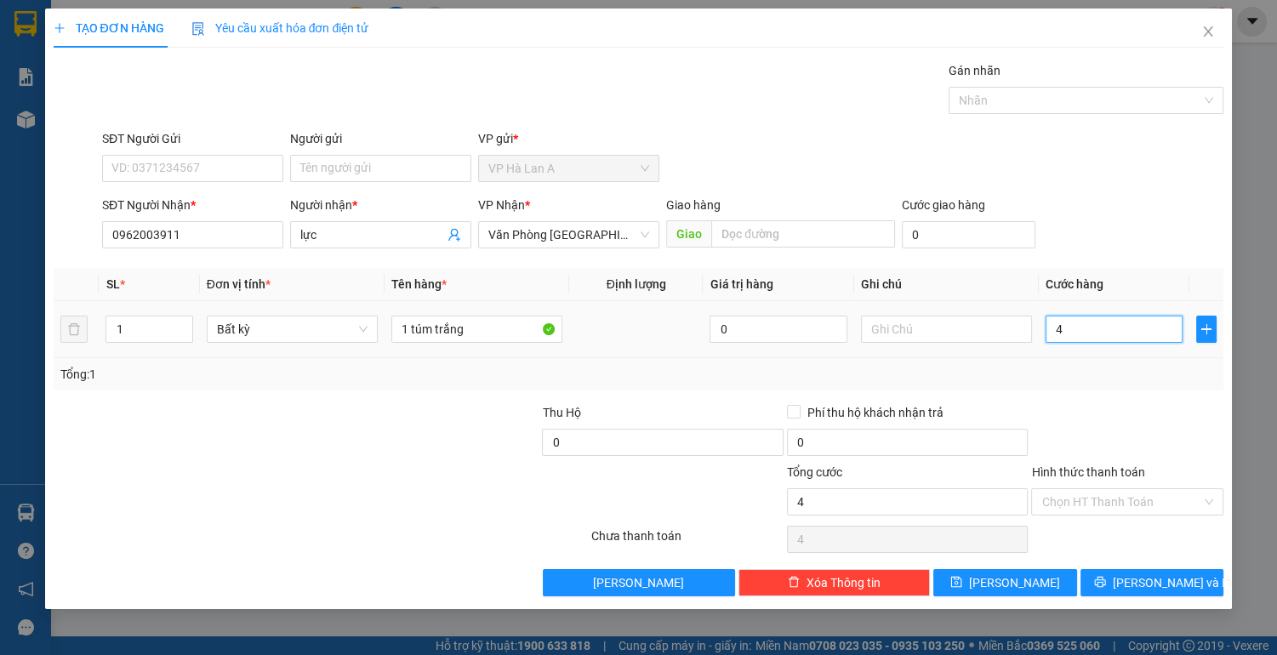
type input "40"
type input "40.000"
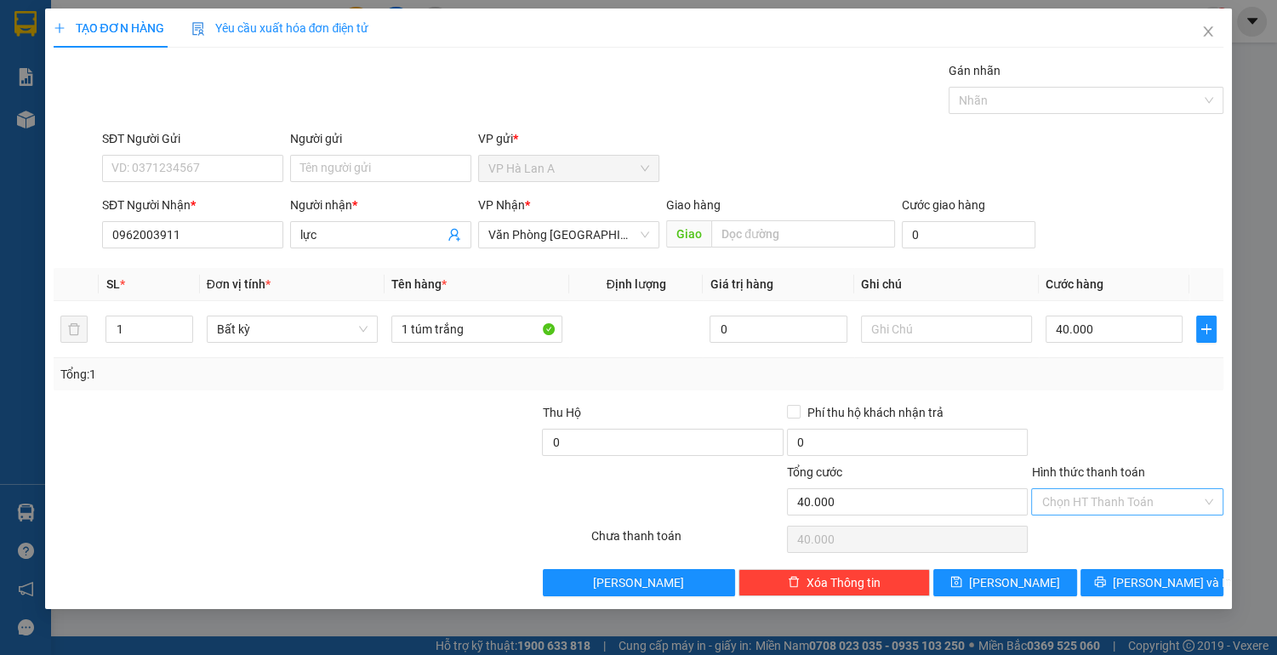
click at [1094, 505] on input "Hình thức thanh toán" at bounding box center [1121, 502] width 160 height 26
drag, startPoint x: 1090, startPoint y: 534, endPoint x: 1072, endPoint y: 542, distance: 20.2
click at [1088, 535] on div "Tại văn phòng" at bounding box center [1127, 534] width 172 height 19
type input "0"
drag, startPoint x: 1006, startPoint y: 593, endPoint x: 998, endPoint y: 580, distance: 15.3
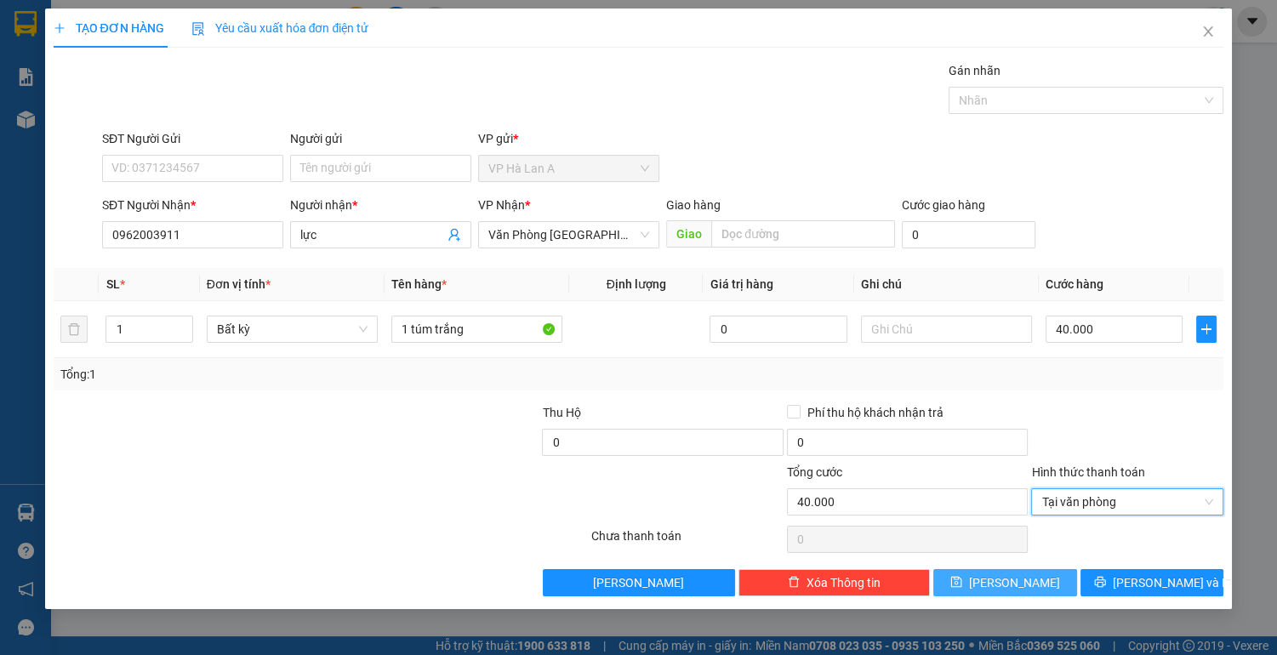
click at [1004, 592] on button "[PERSON_NAME]" at bounding box center [1004, 582] width 143 height 27
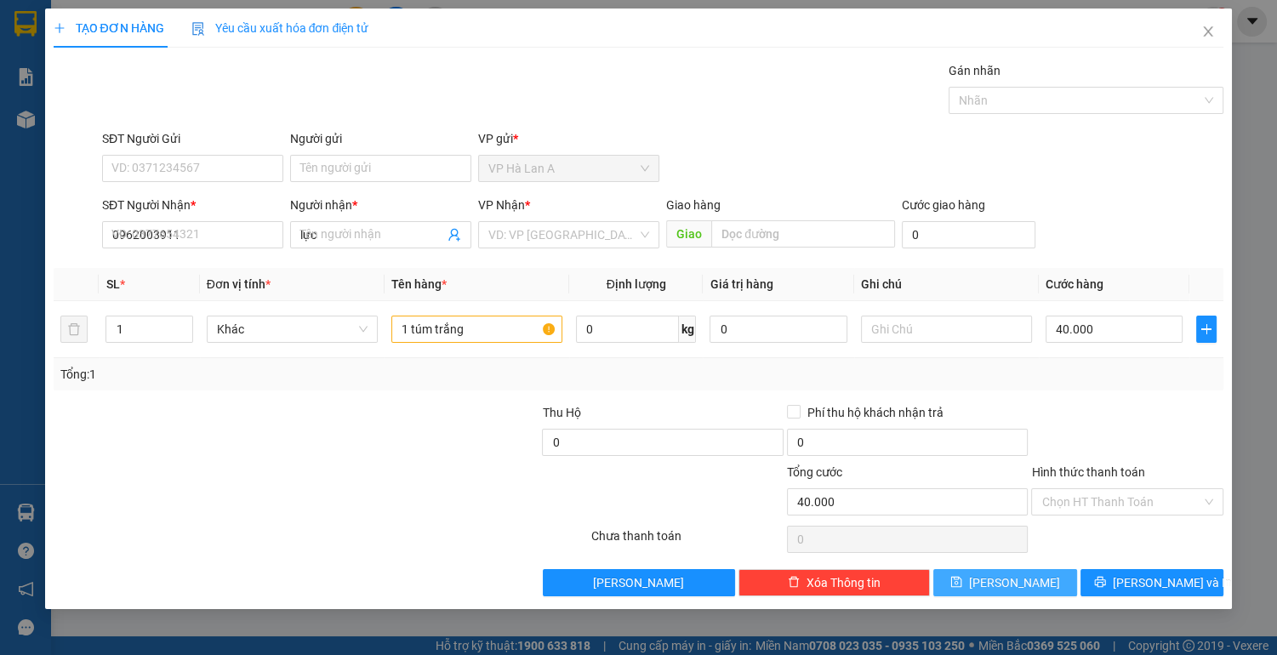
type input "0"
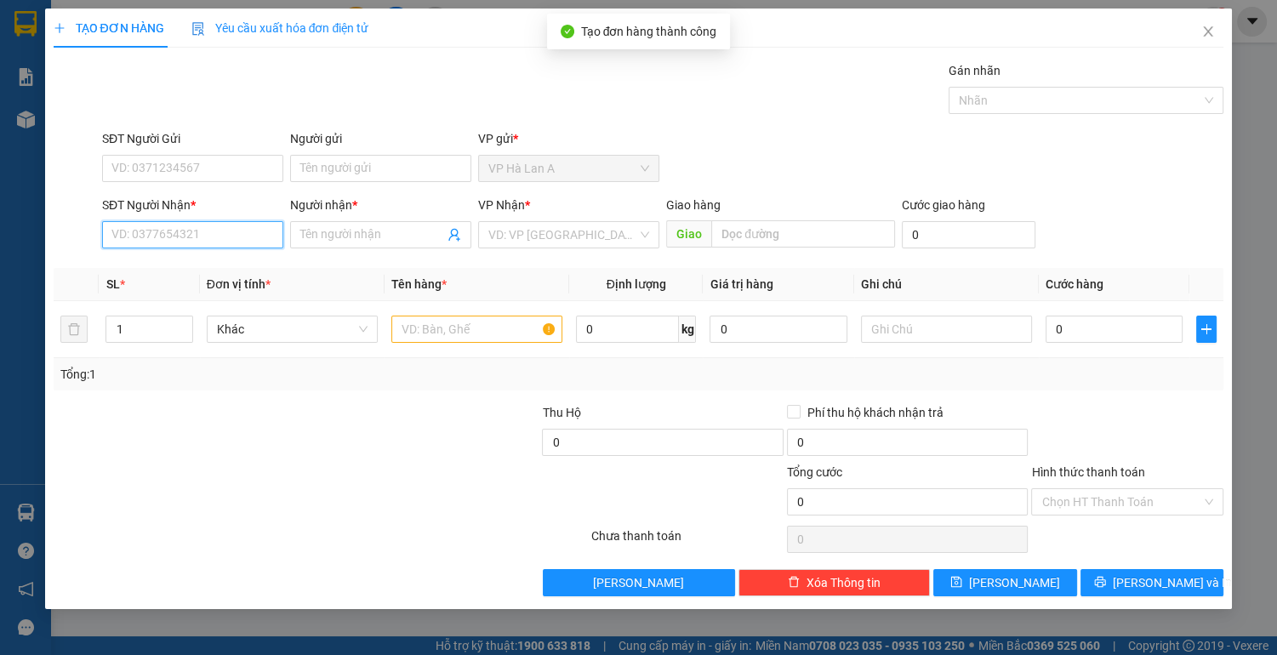
click at [167, 236] on input "SĐT Người Nhận *" at bounding box center [192, 234] width 181 height 27
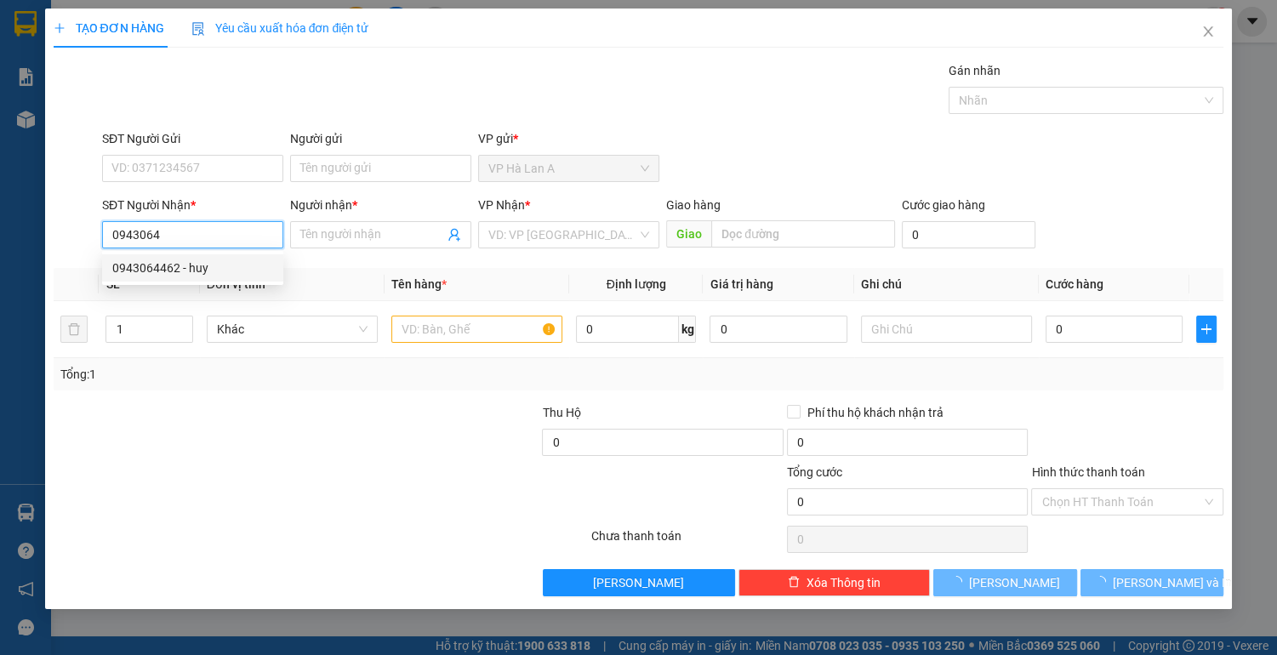
click at [222, 270] on div "0943064462 - huy" at bounding box center [192, 268] width 161 height 19
type input "0943064462"
type input "huy"
type input "0943064462"
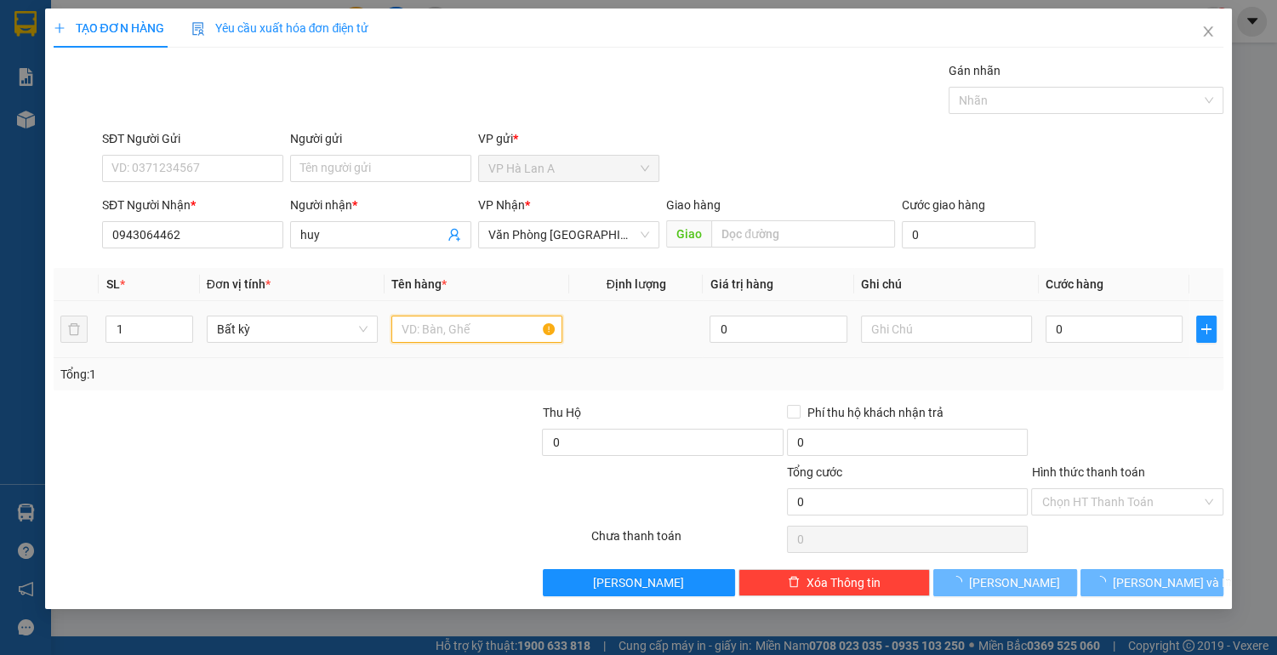
click at [447, 328] on input "text" at bounding box center [476, 329] width 171 height 27
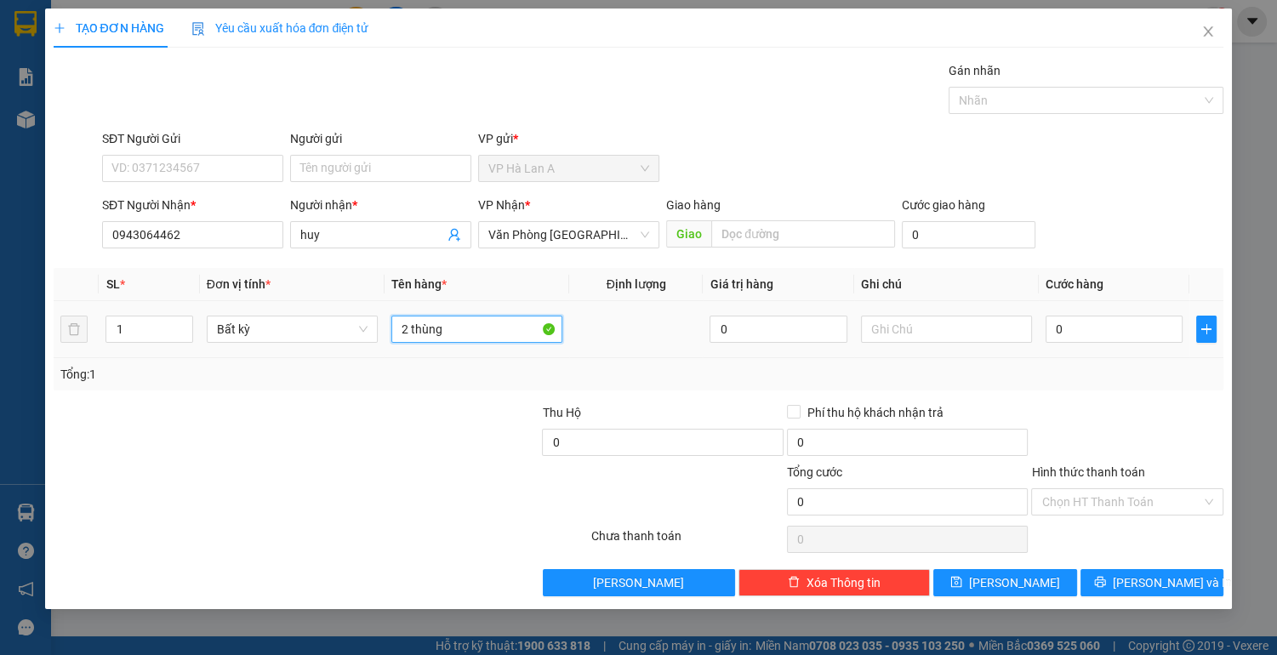
type input "2 thùng"
click at [673, 549] on div "Chưa thanh toán" at bounding box center [687, 541] width 196 height 30
